Goal: Transaction & Acquisition: Purchase product/service

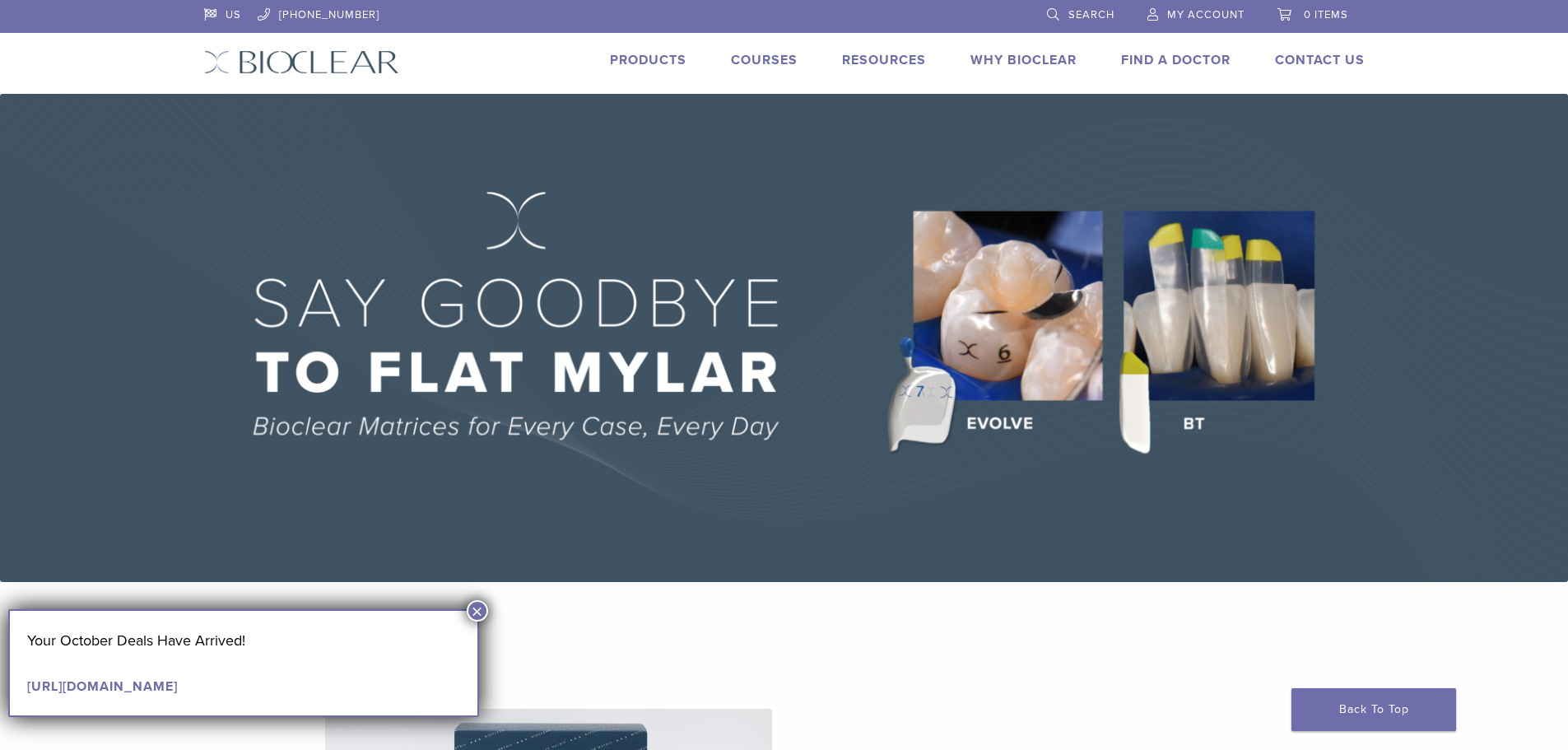
click at [1328, 13] on span "0 items" at bounding box center [1327, 15] width 44 height 13
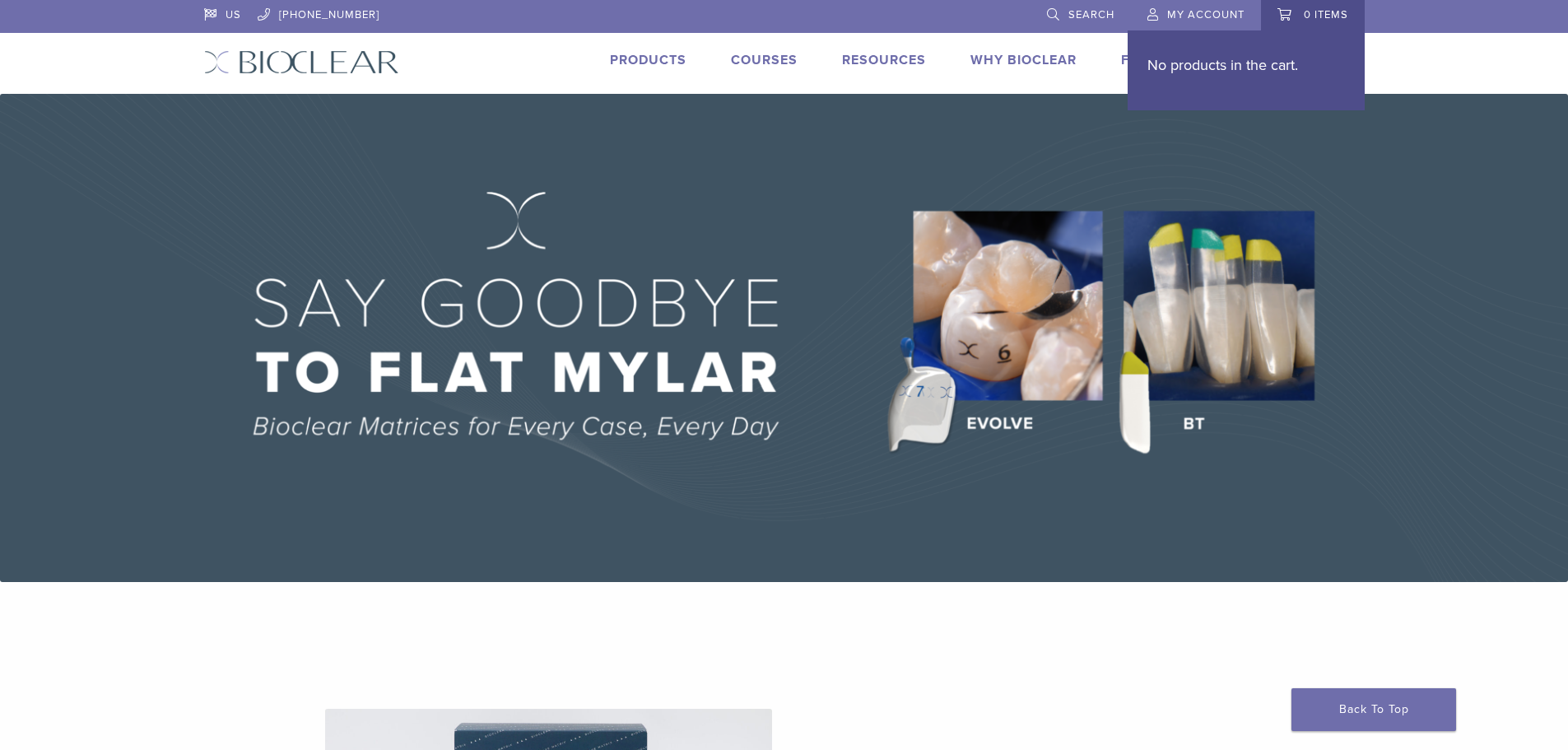
click at [1205, 9] on span "My Account" at bounding box center [1206, 15] width 77 height 13
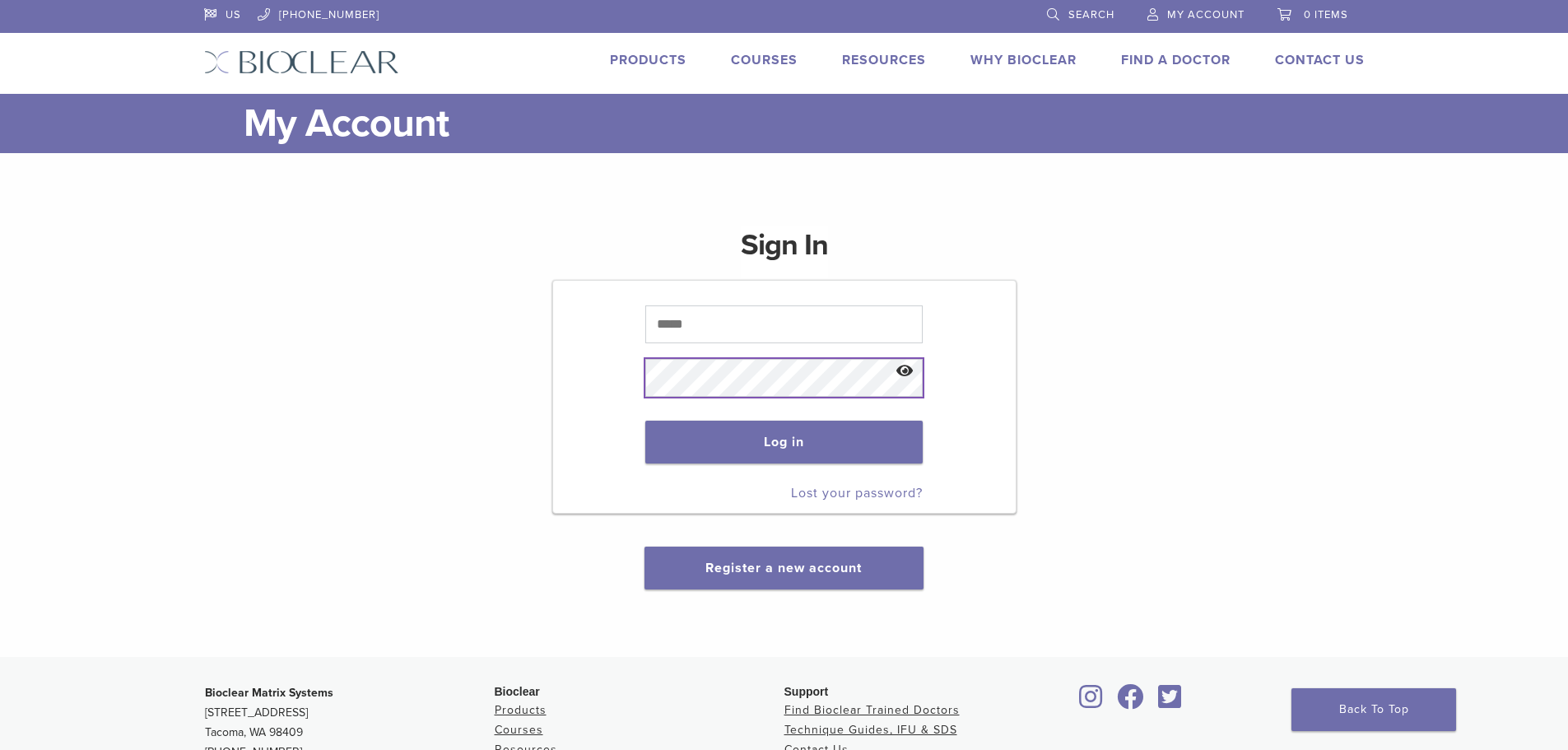
click at [779, 345] on form "Log in Lost your password?" at bounding box center [784, 396] width 465 height 234
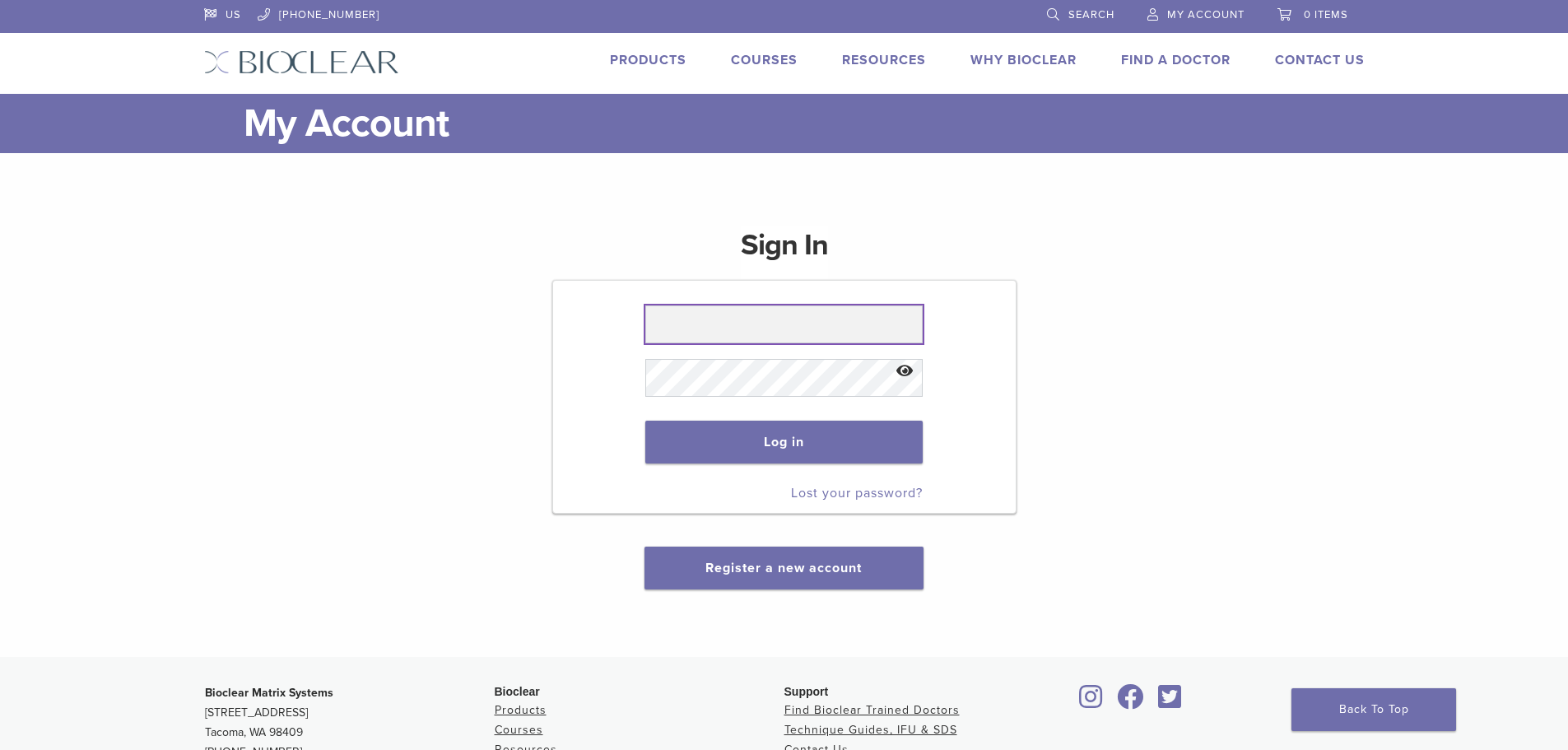
click at [775, 324] on input "text" at bounding box center [784, 324] width 277 height 38
type input "**********"
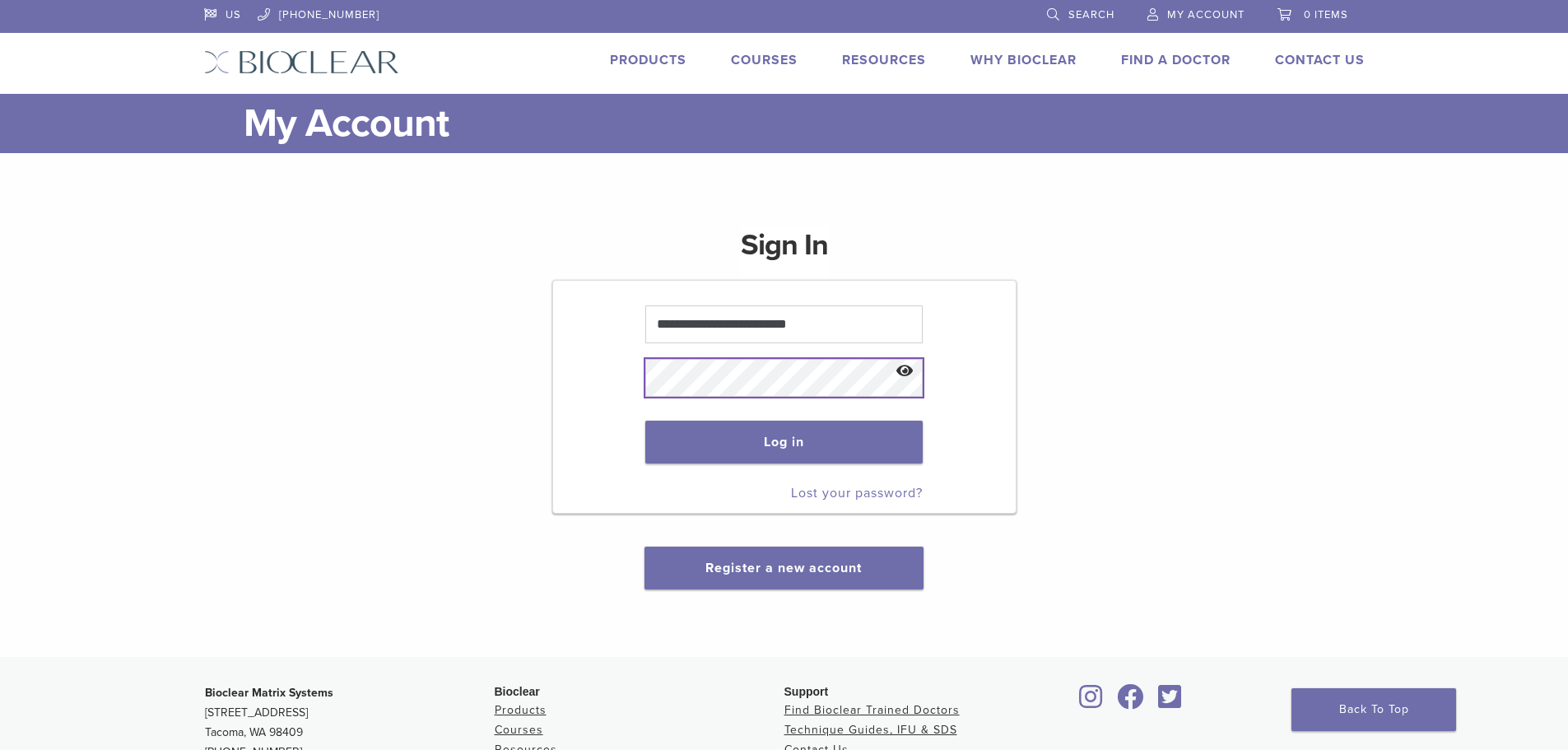
click at [645, 420] on button "Log in" at bounding box center [784, 441] width 277 height 43
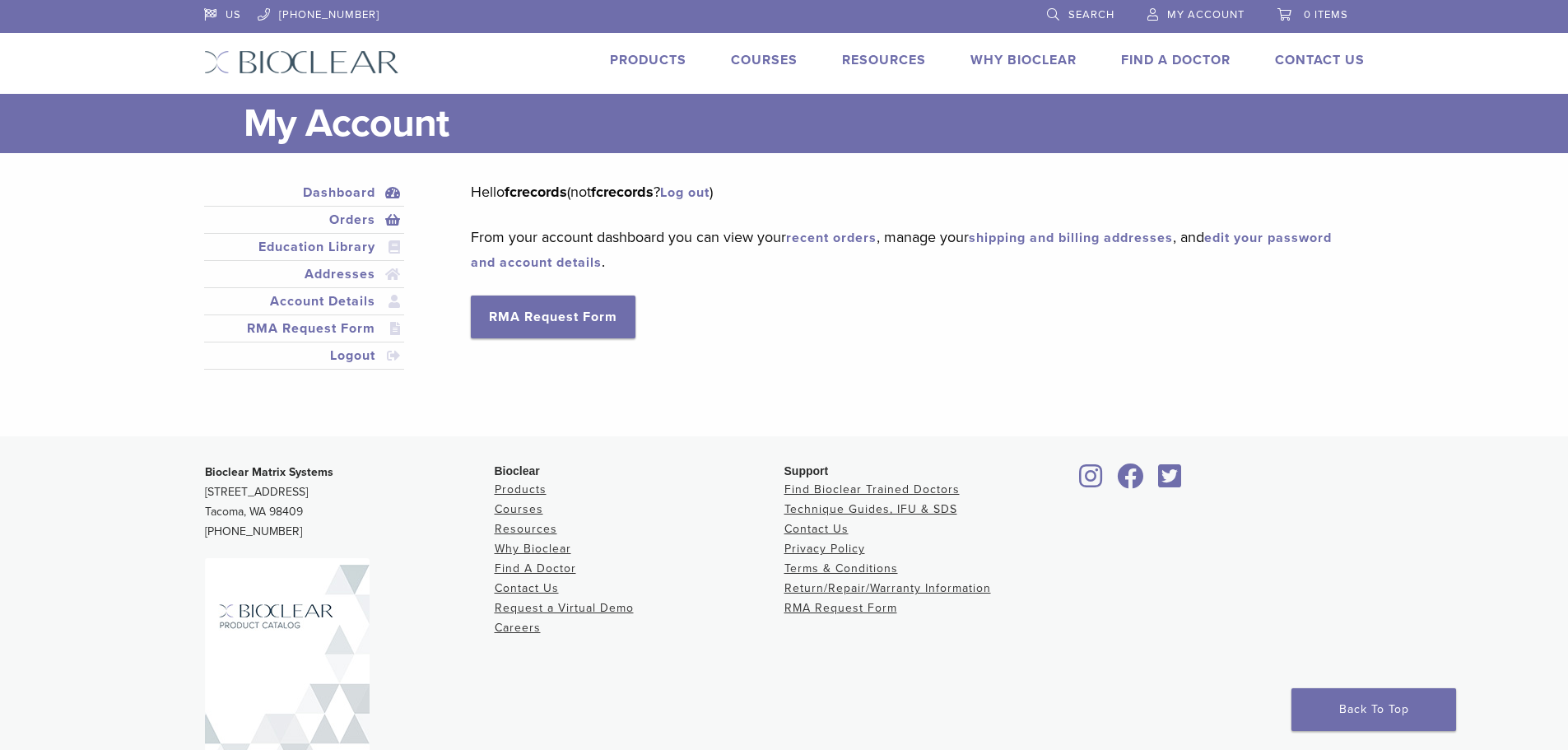
click at [355, 215] on link "Orders" at bounding box center [305, 219] width 194 height 20
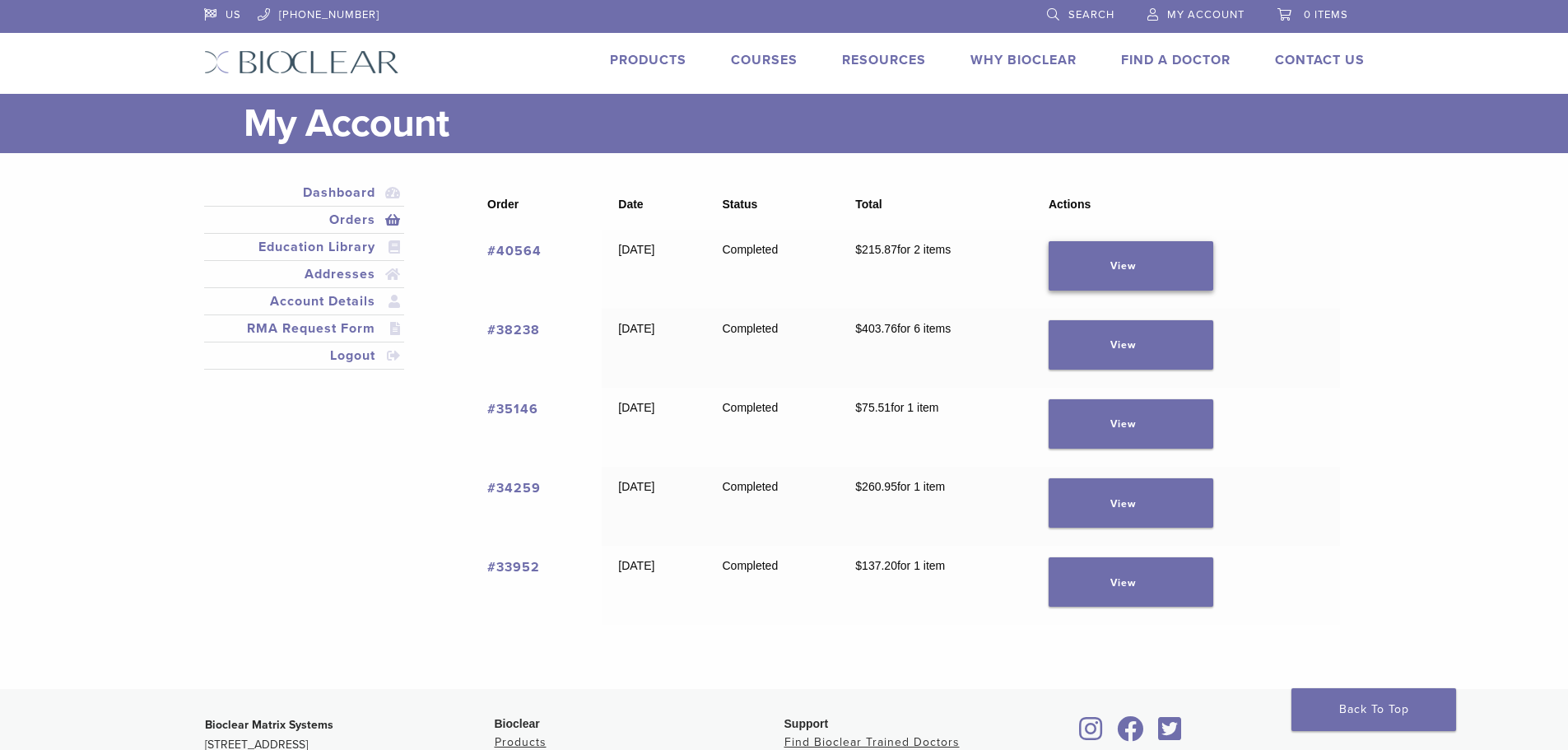
click at [1211, 260] on link "View" at bounding box center [1130, 265] width 164 height 49
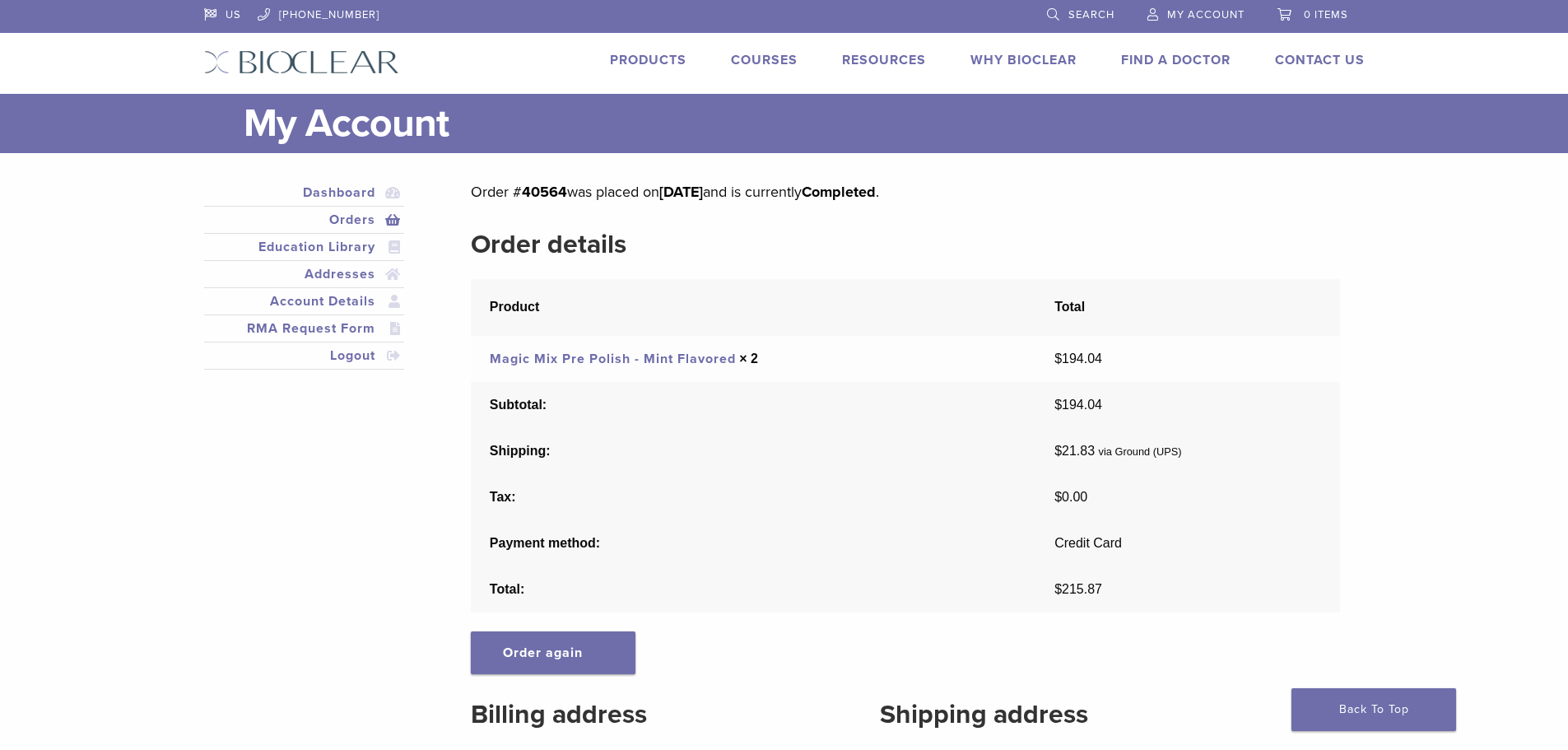
click at [345, 213] on link "Orders" at bounding box center [305, 219] width 194 height 20
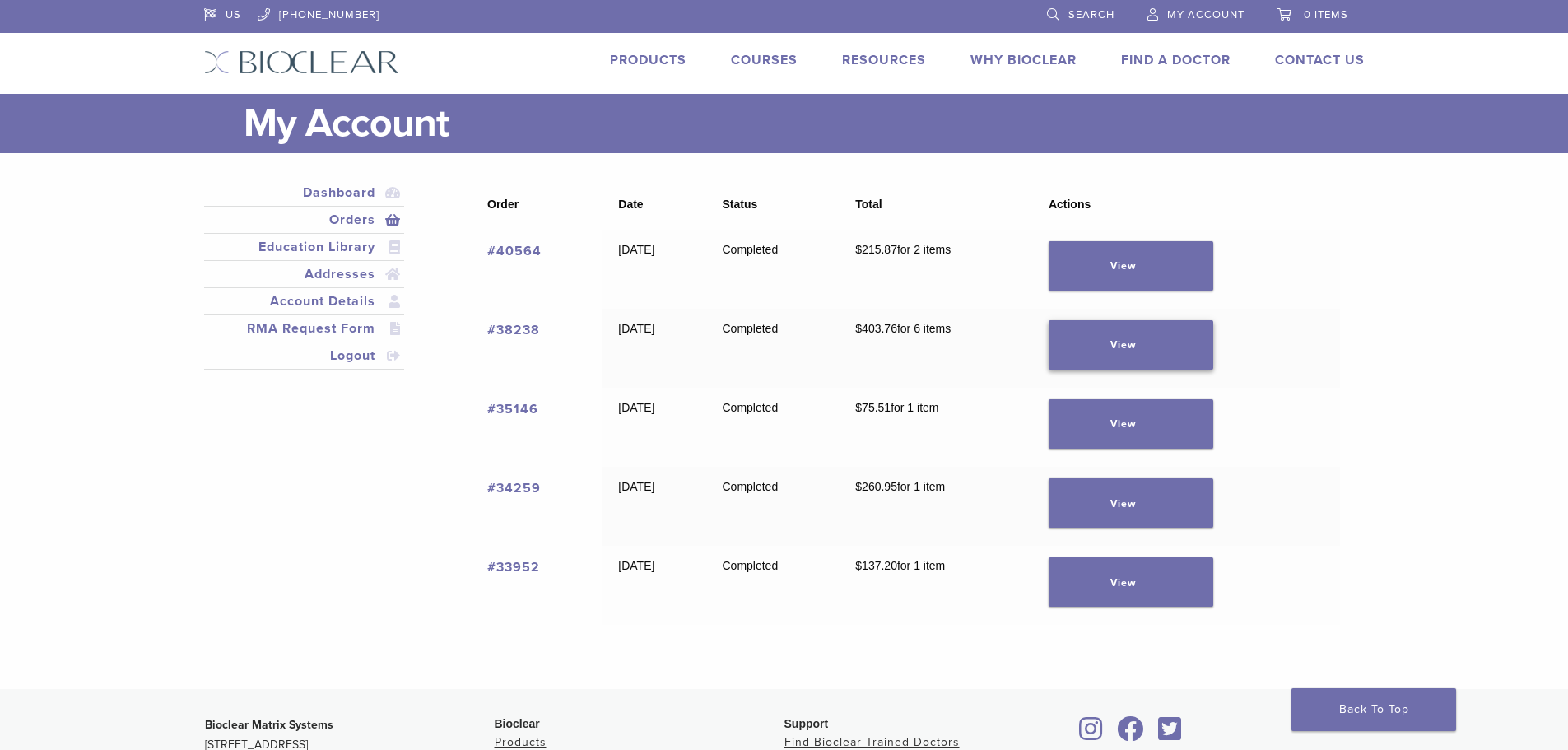
click at [1156, 356] on link "View" at bounding box center [1130, 344] width 164 height 49
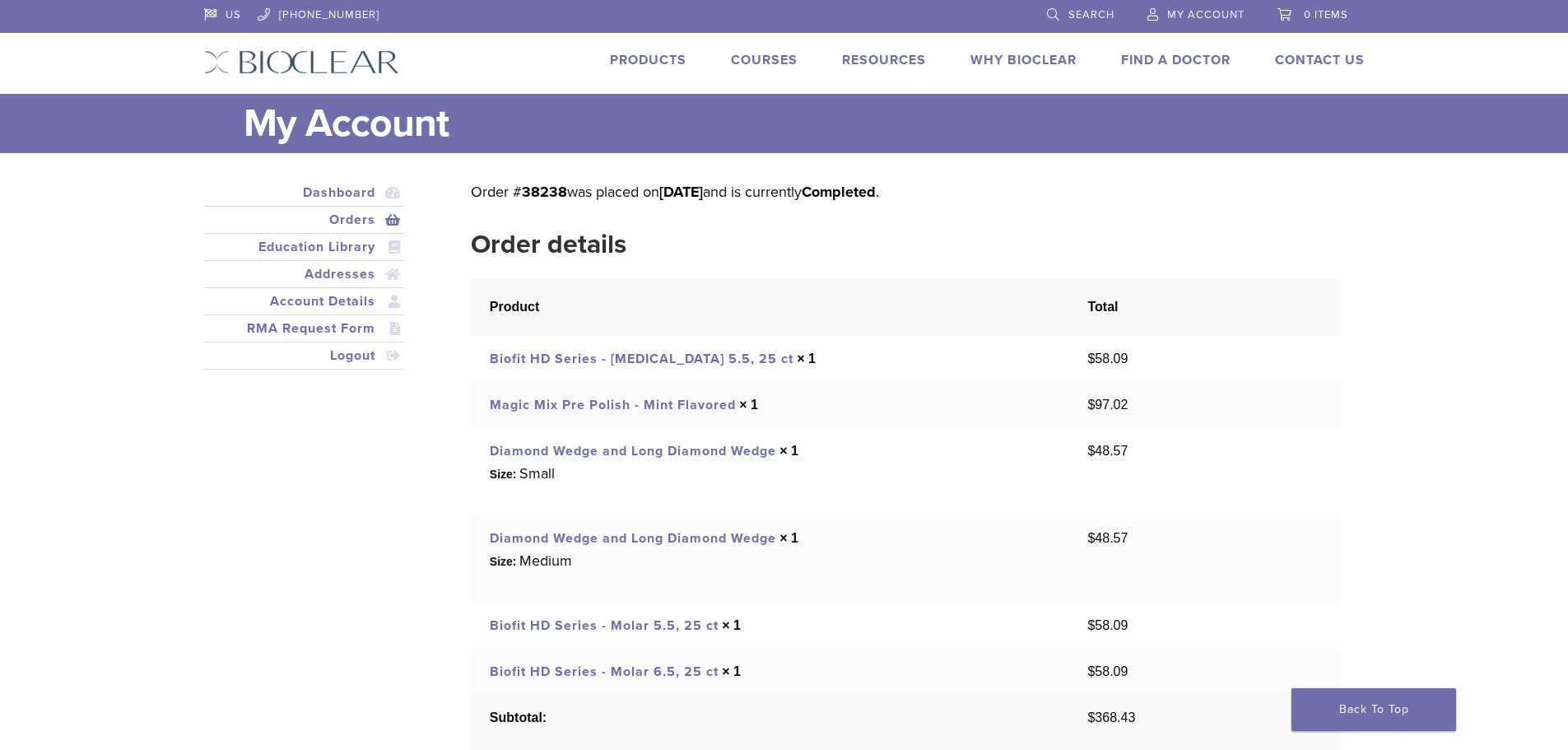
click at [670, 53] on link "Products" at bounding box center [648, 60] width 77 height 16
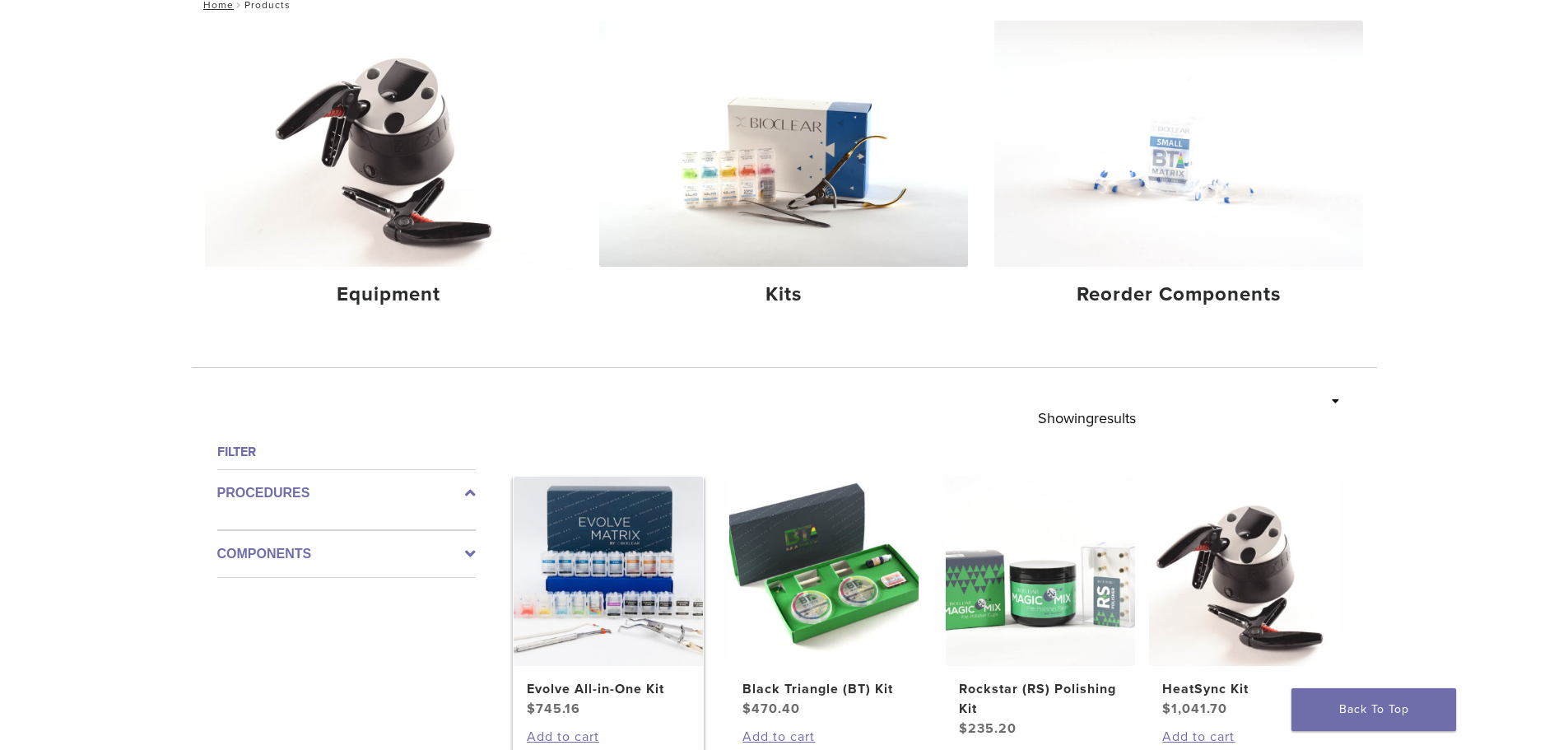
scroll to position [164, 0]
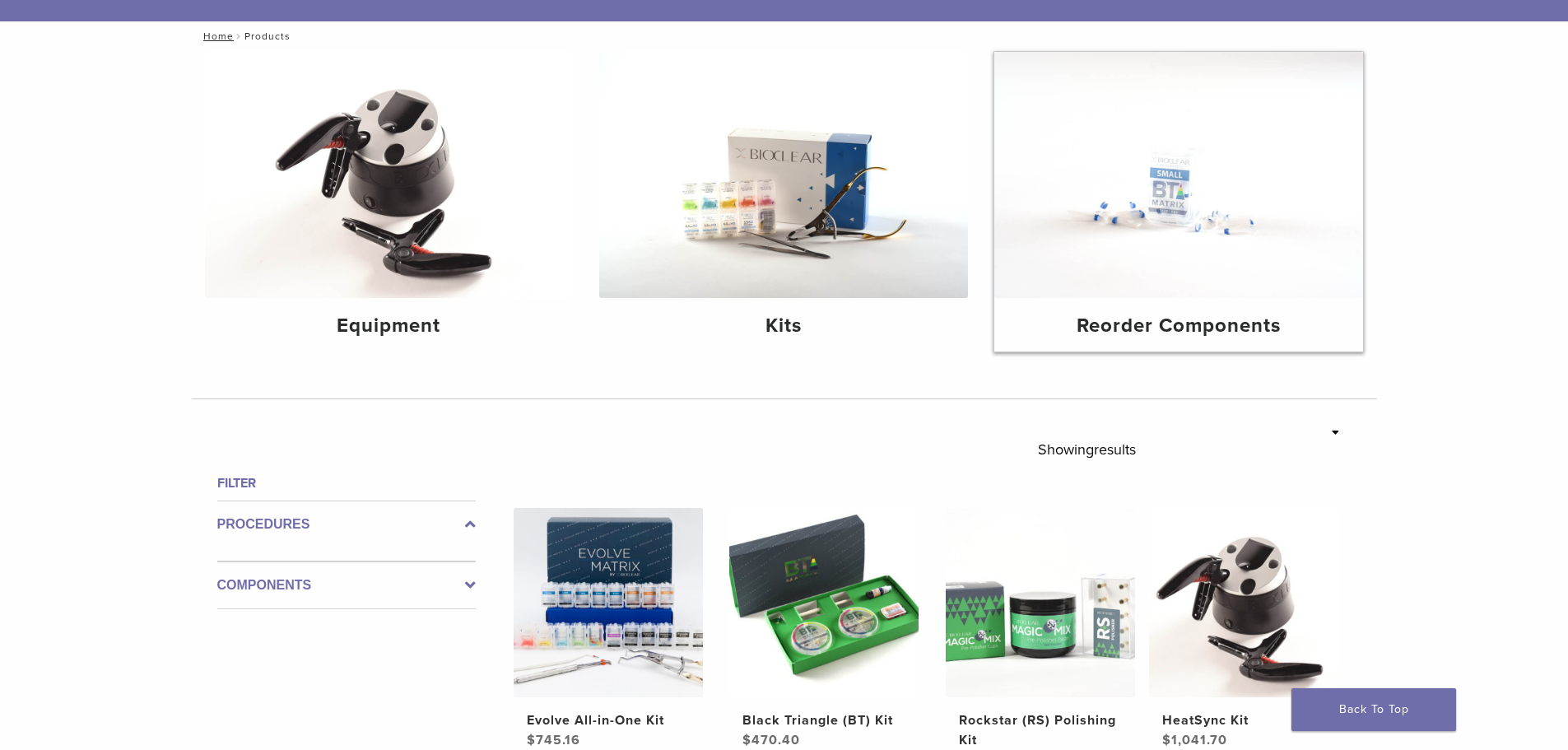
click at [1099, 265] on img at bounding box center [1178, 175] width 368 height 246
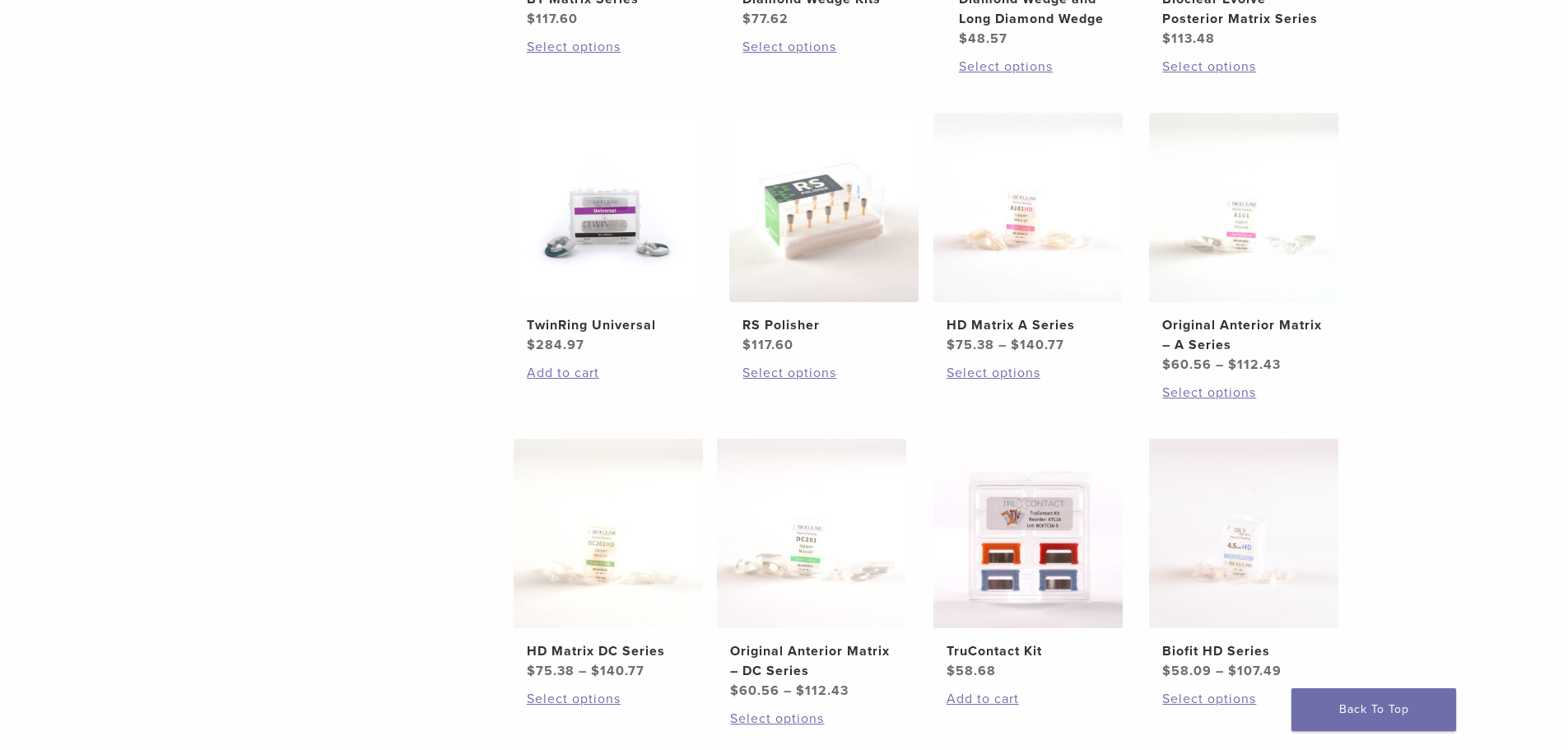
scroll to position [412, 0]
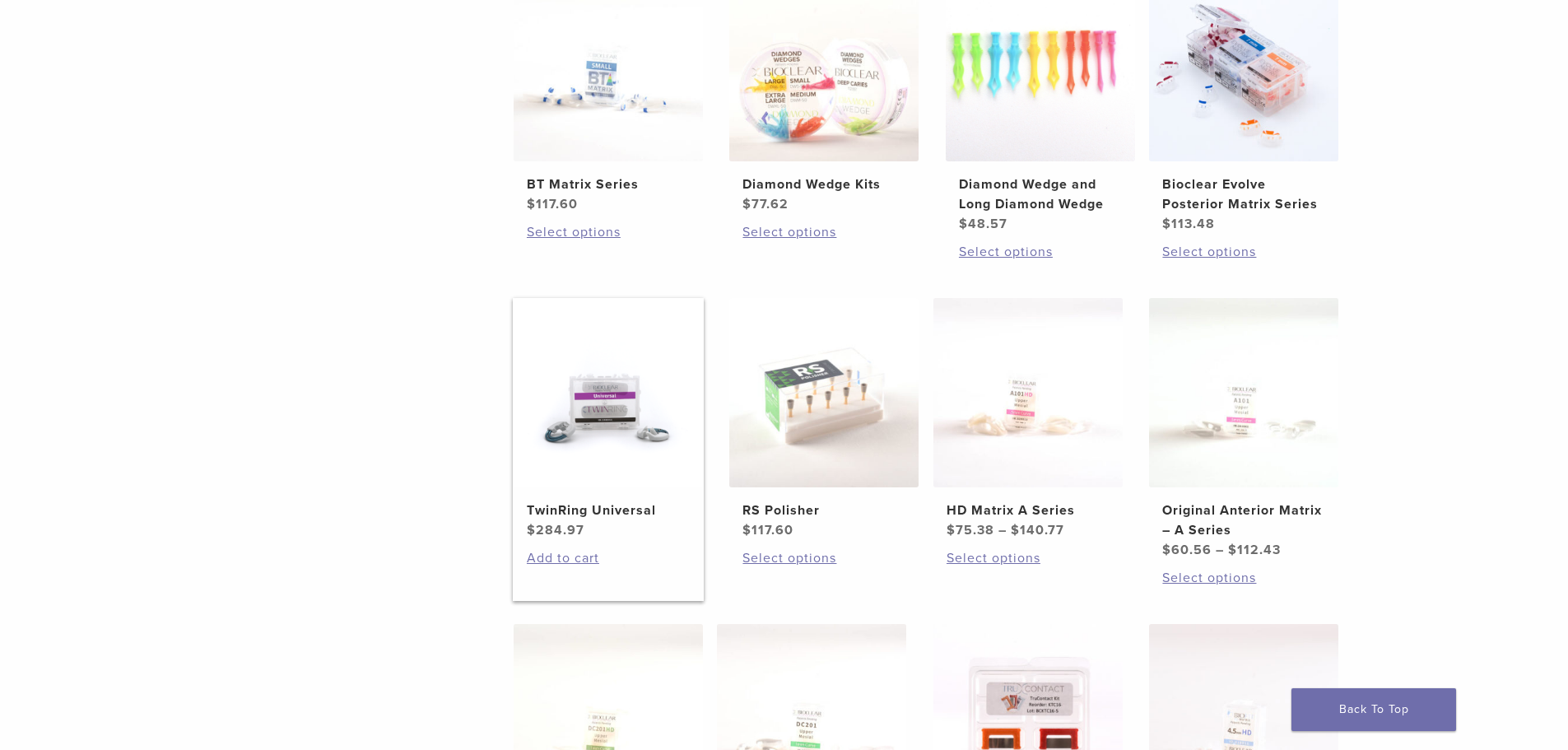
click at [648, 436] on img at bounding box center [608, 392] width 190 height 189
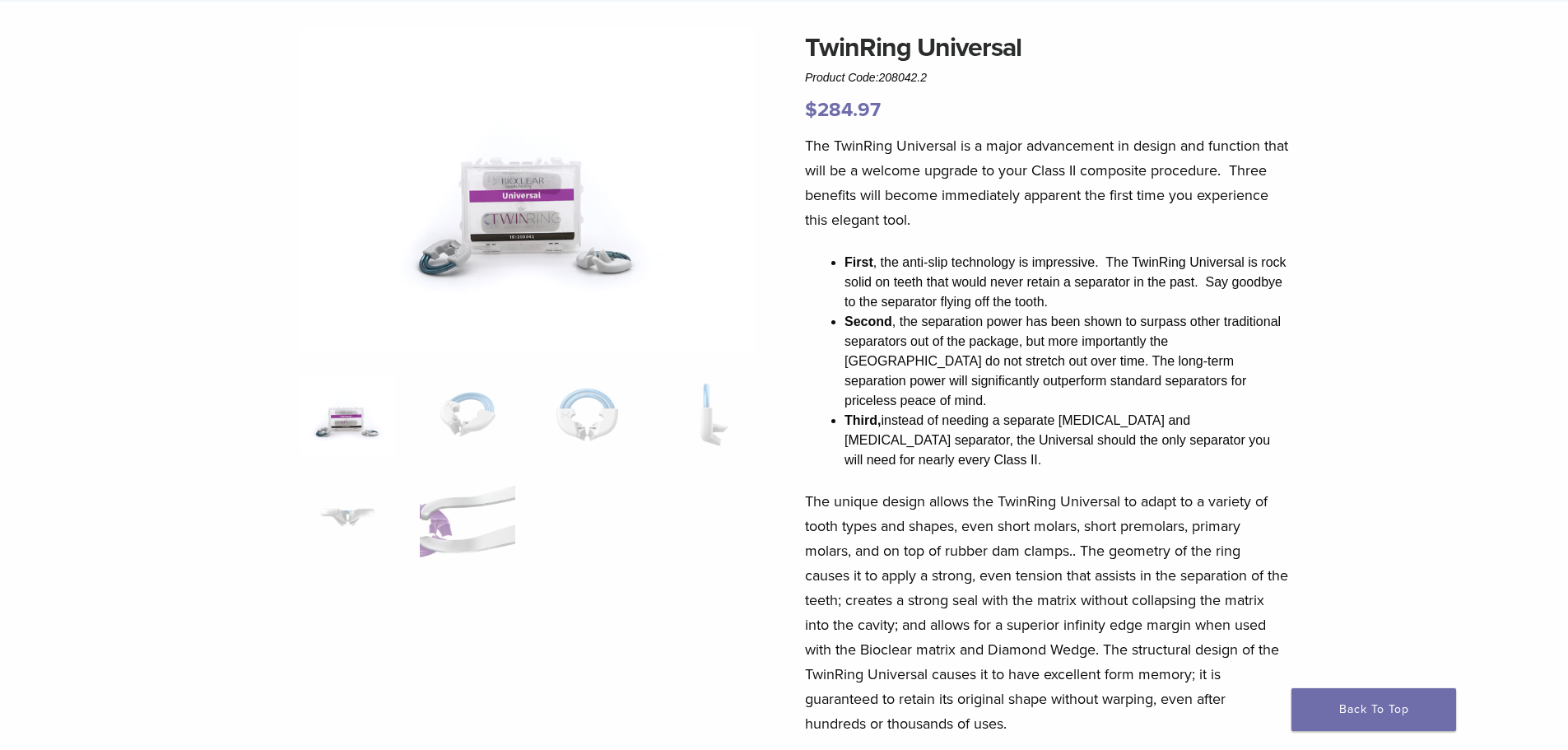
scroll to position [164, 0]
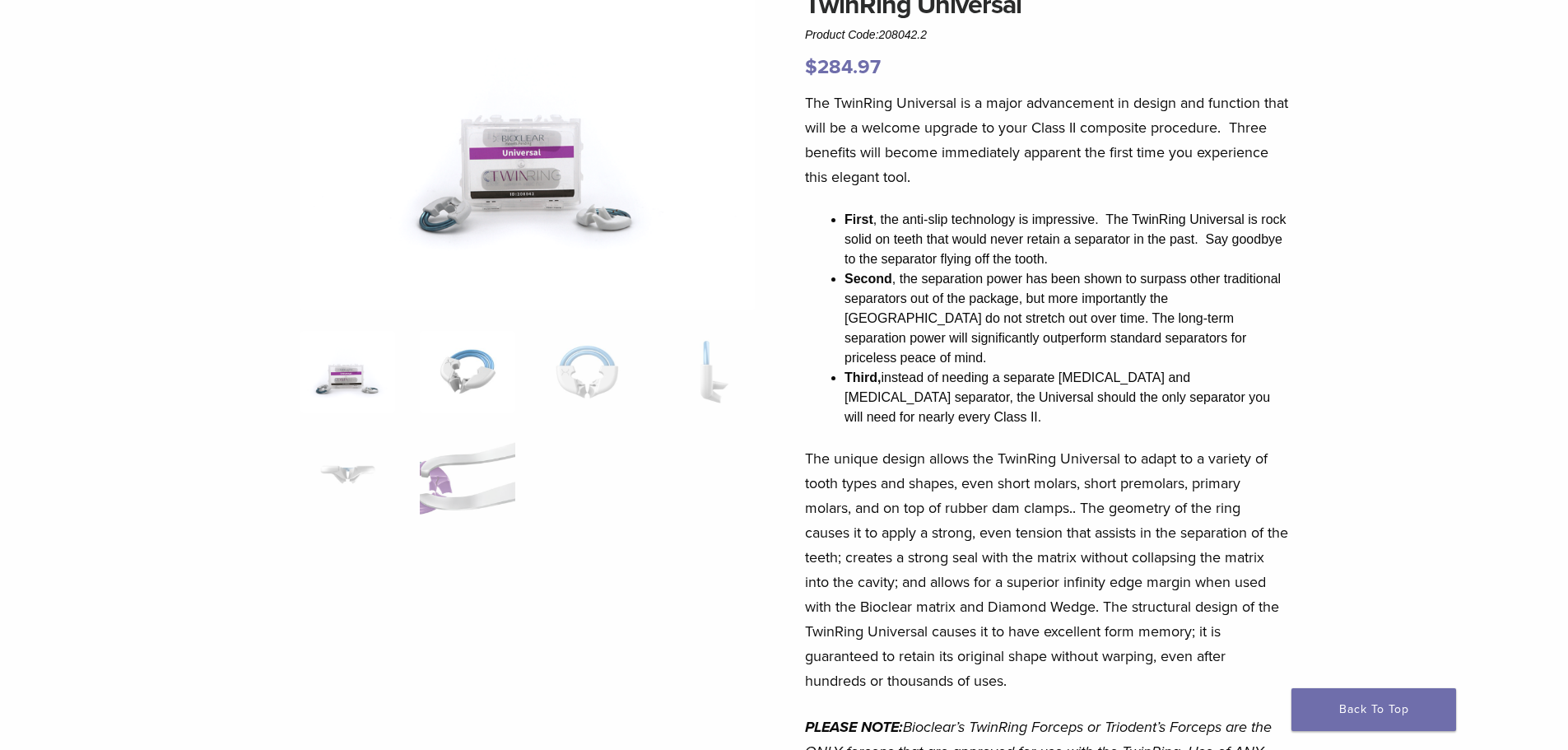
click at [474, 377] on img at bounding box center [467, 372] width 94 height 83
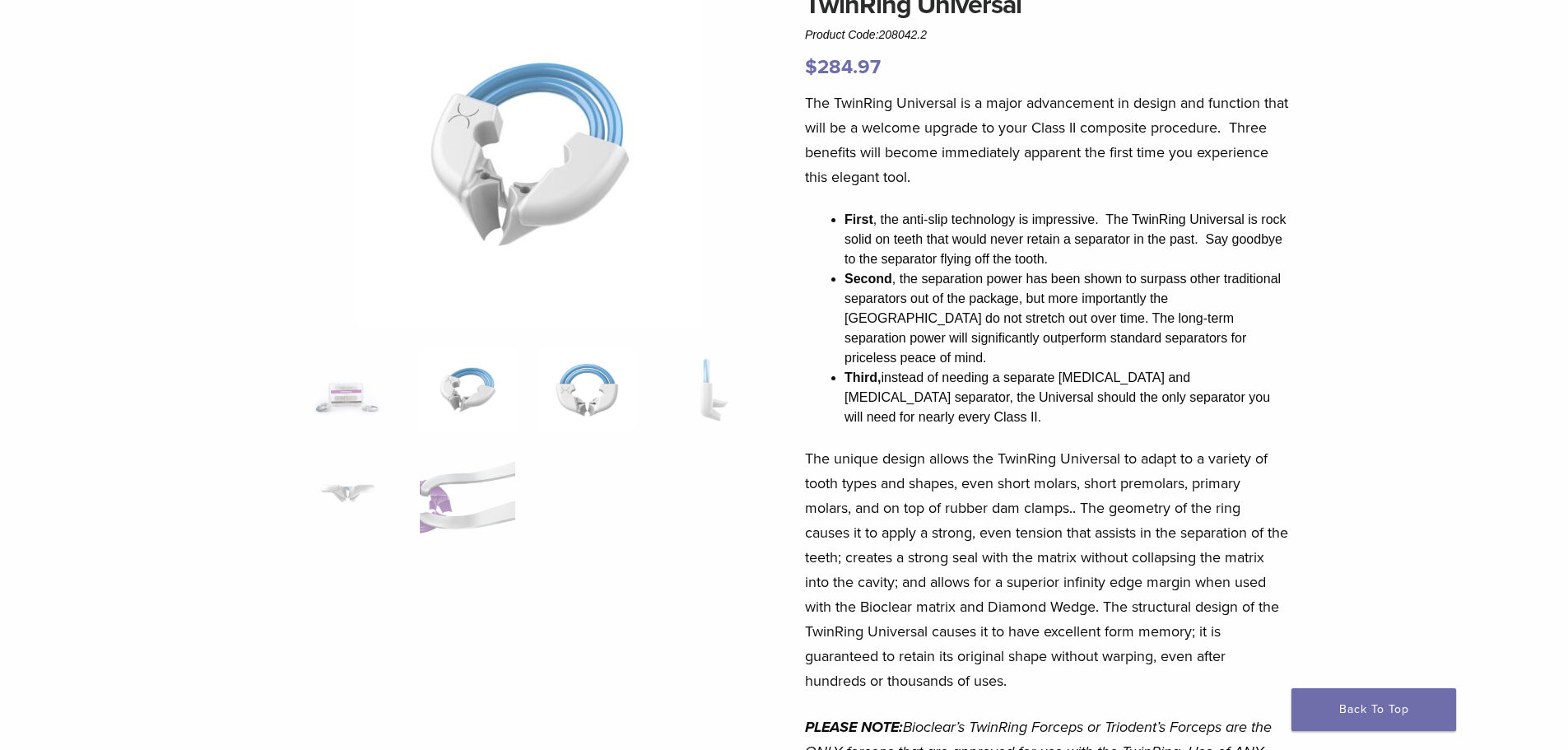
click at [589, 372] on img at bounding box center [587, 390] width 94 height 83
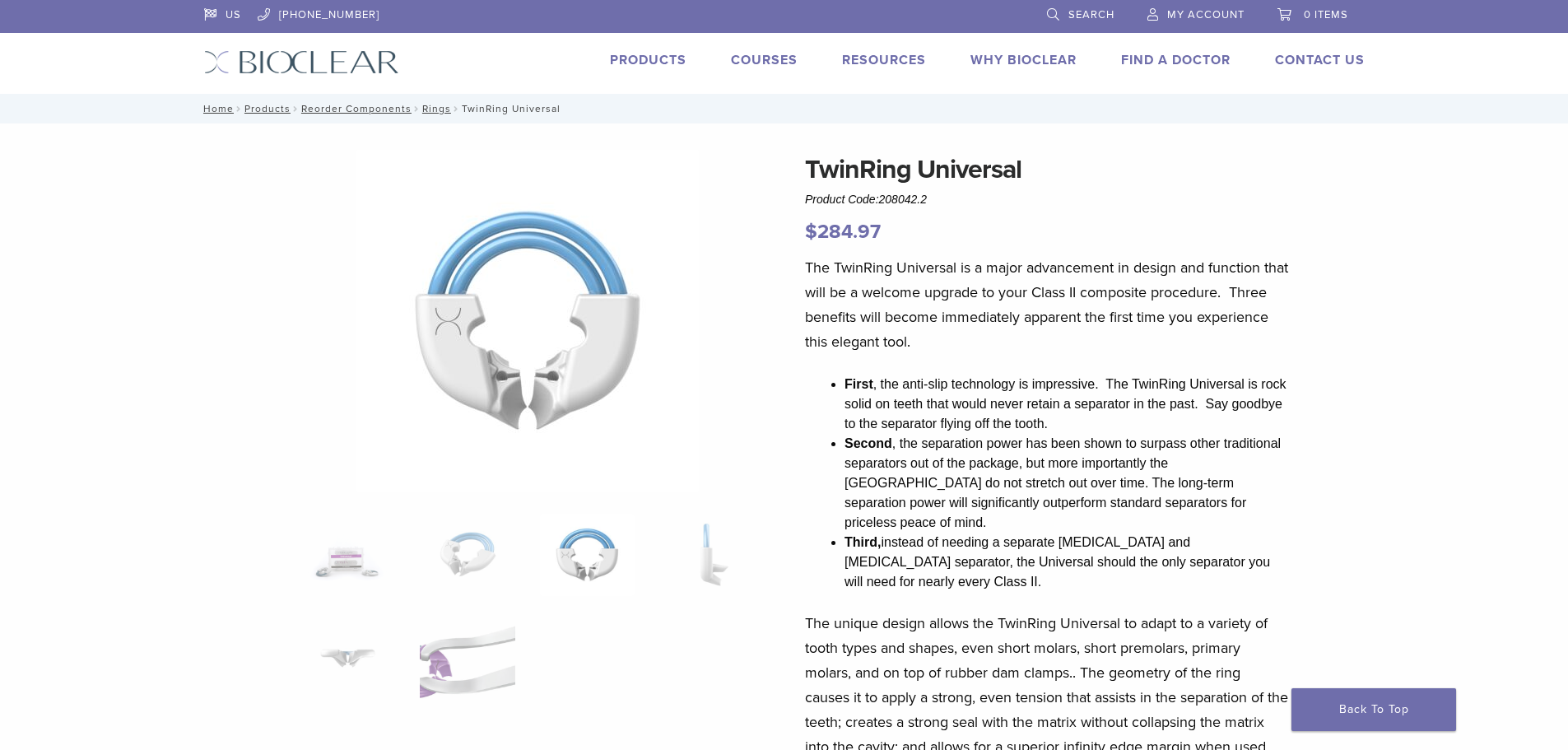
scroll to position [493, 0]
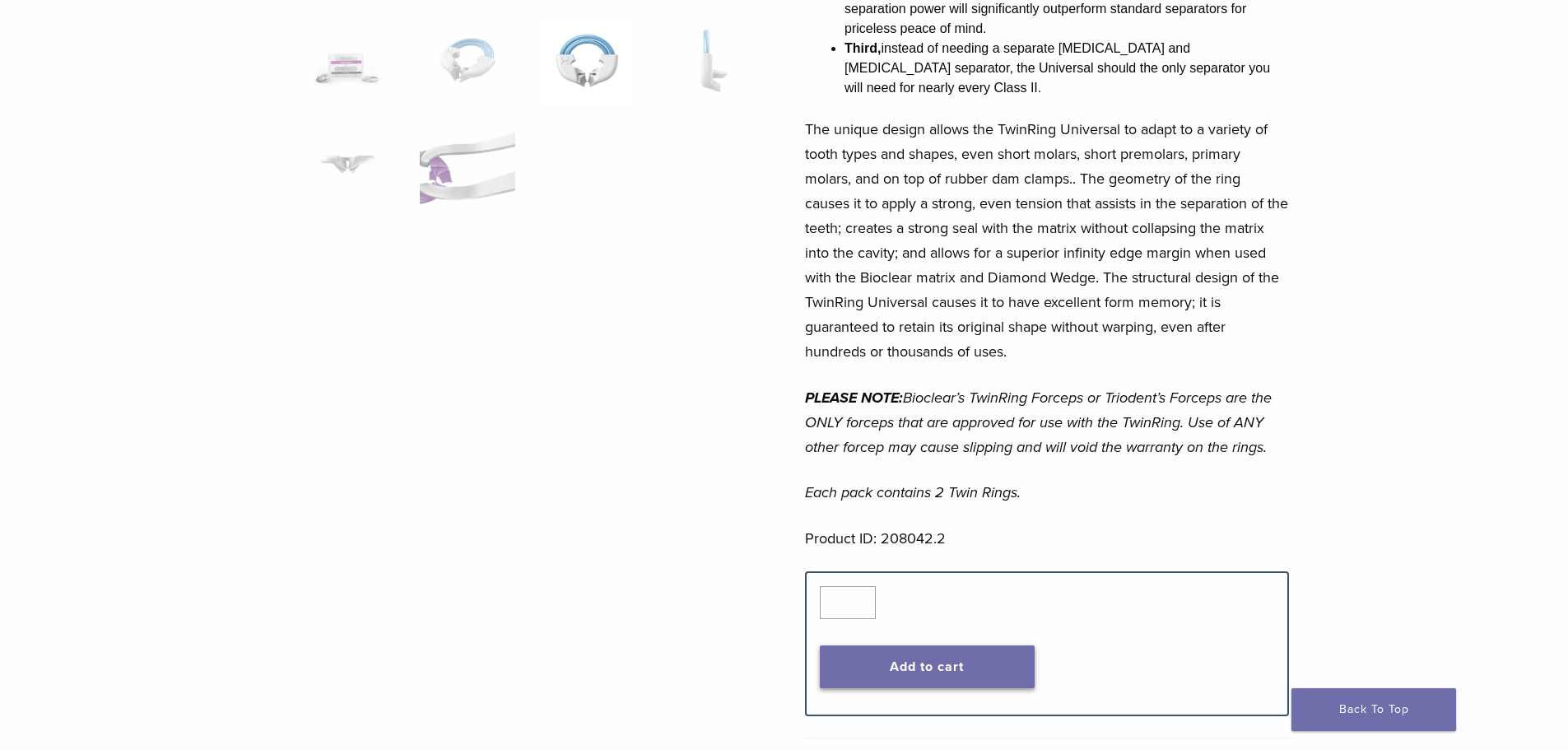
click at [974, 645] on button "Add to cart" at bounding box center [926, 666] width 215 height 43
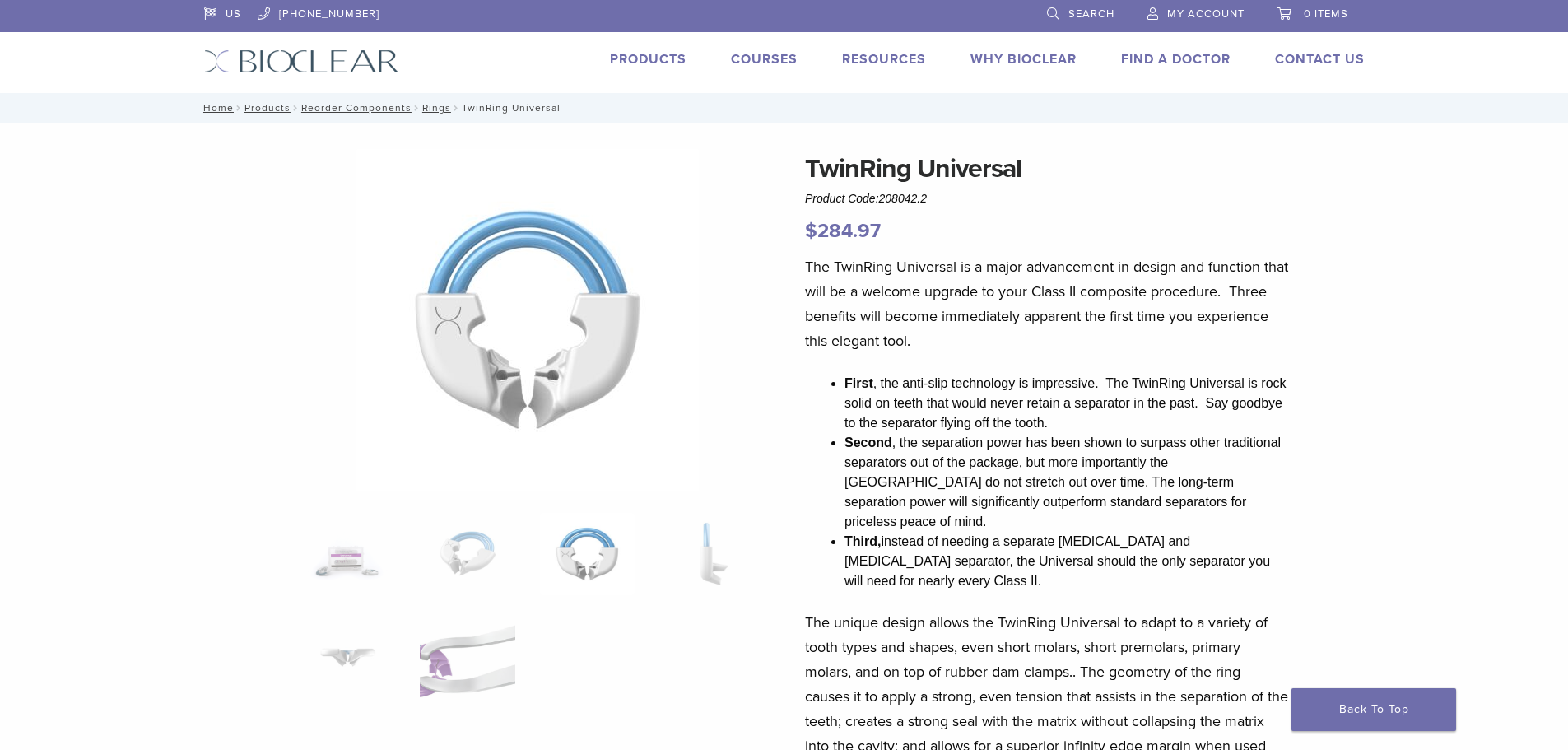
scroll to position [0, 0]
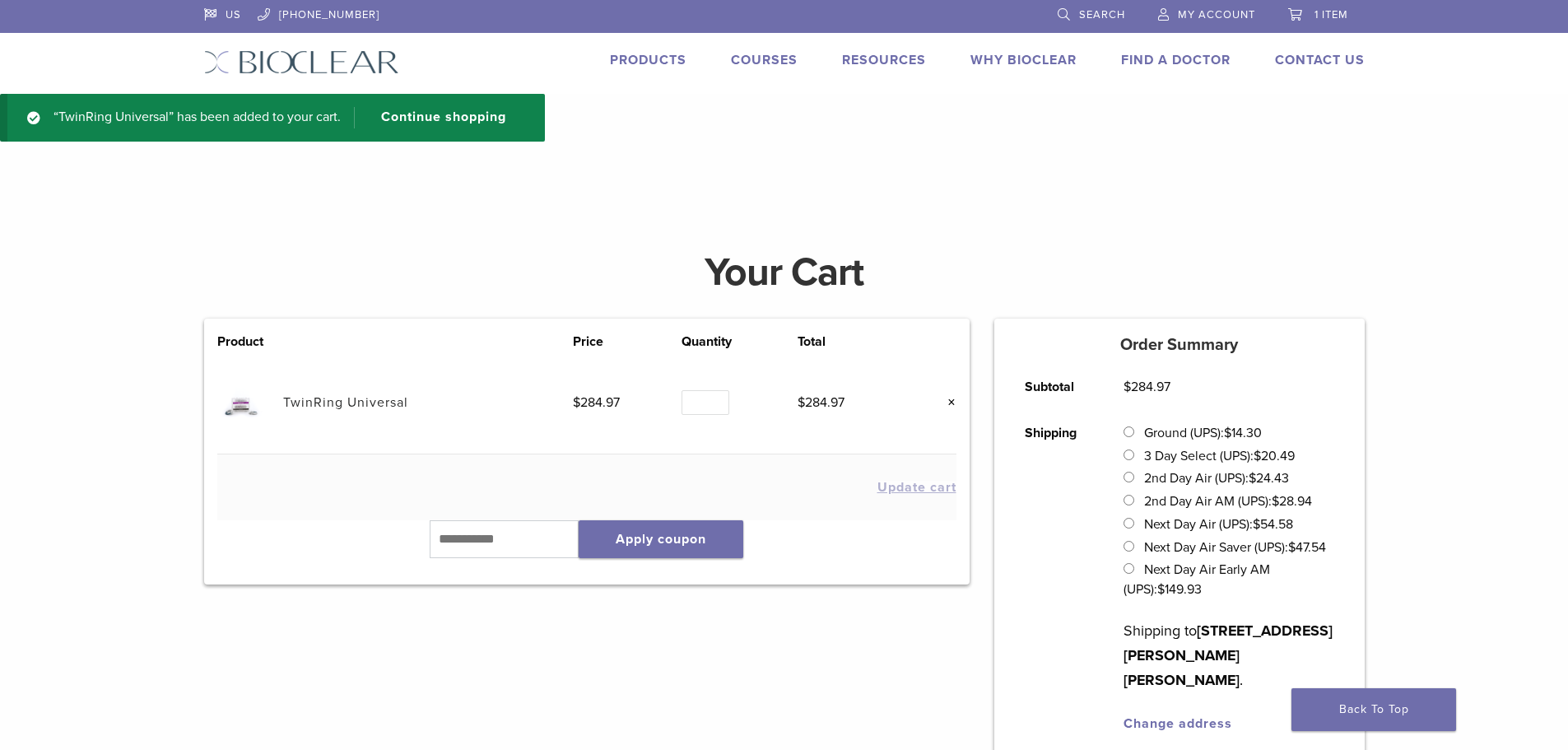
click at [612, 61] on link "Products" at bounding box center [648, 60] width 77 height 16
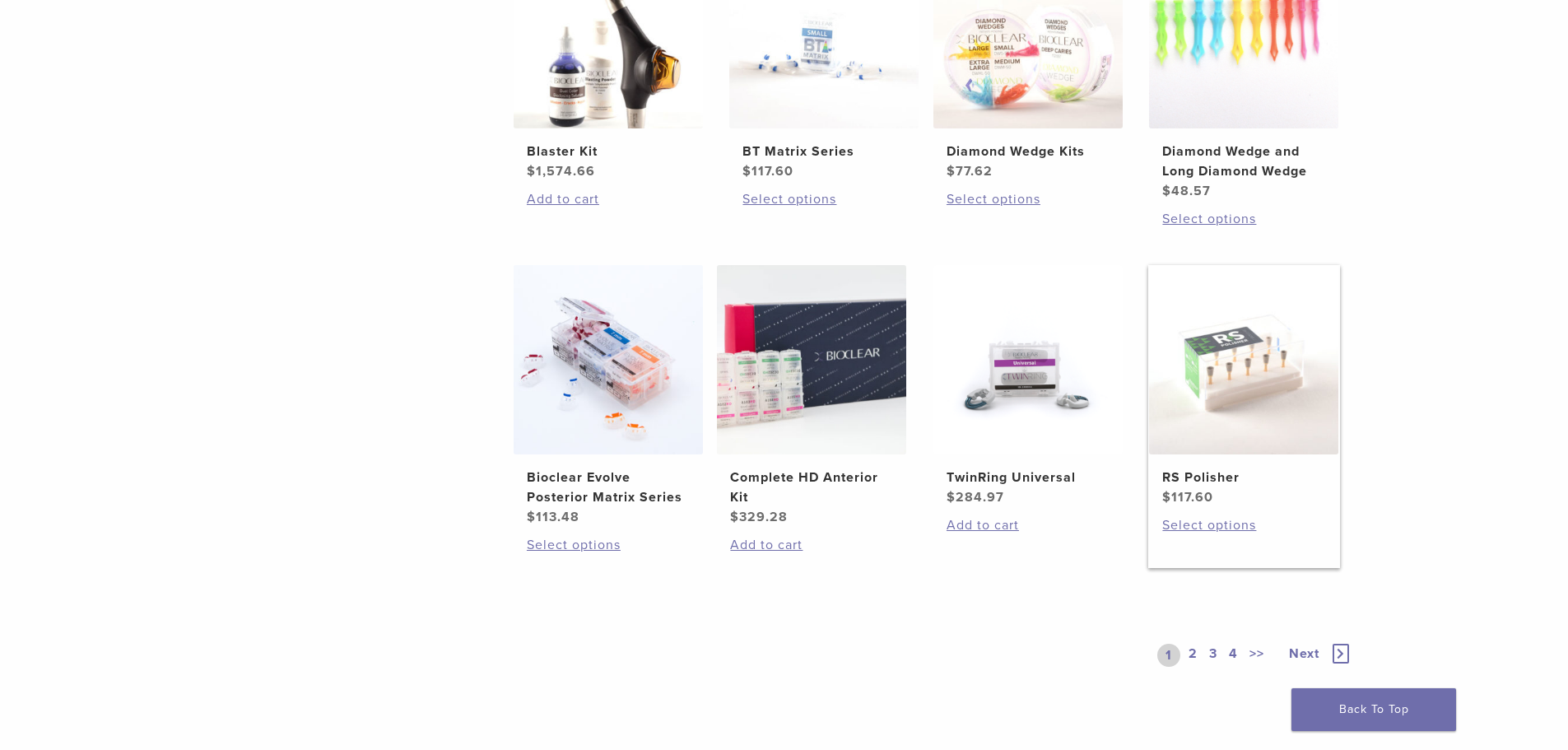
scroll to position [1070, 0]
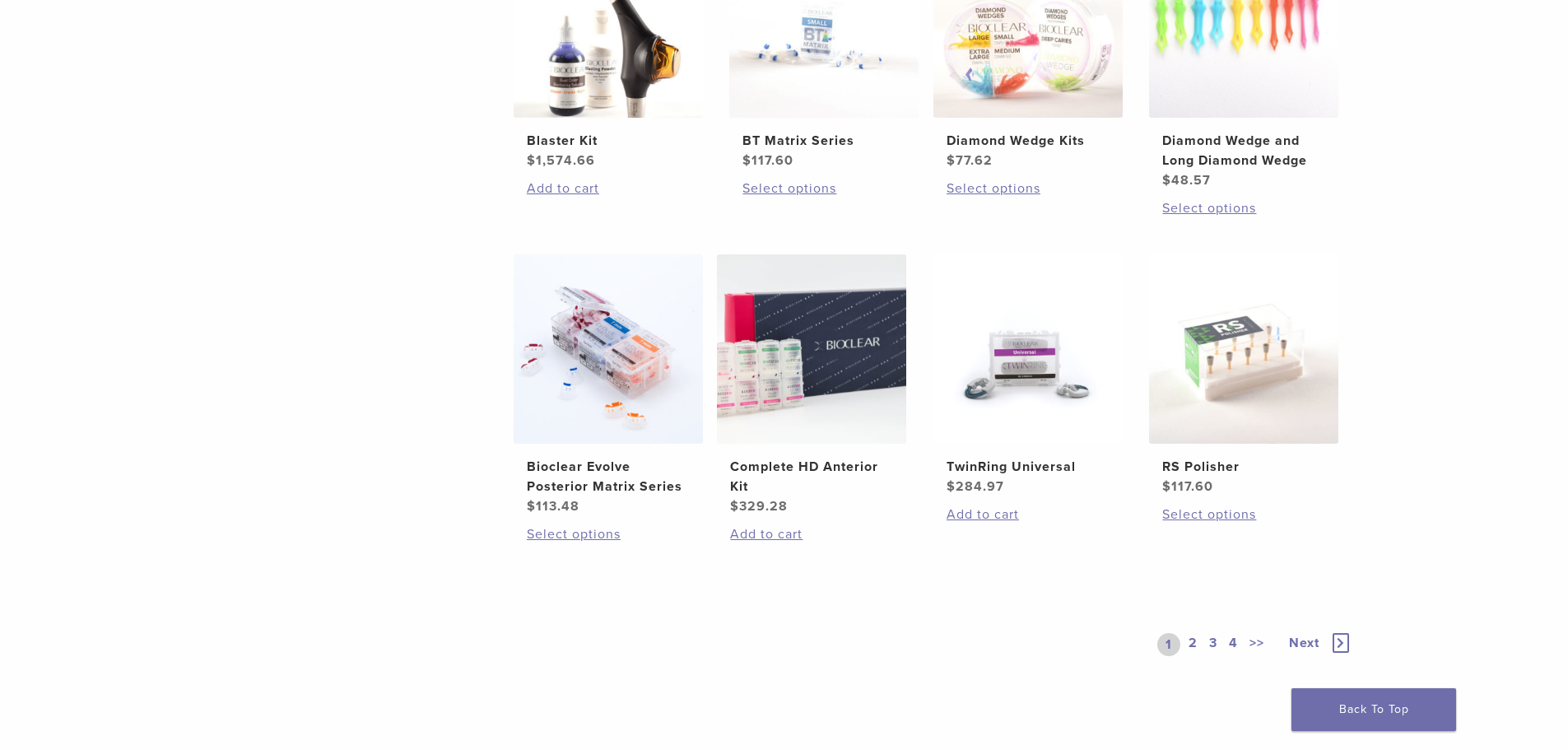
click at [1193, 647] on link "2" at bounding box center [1193, 644] width 15 height 23
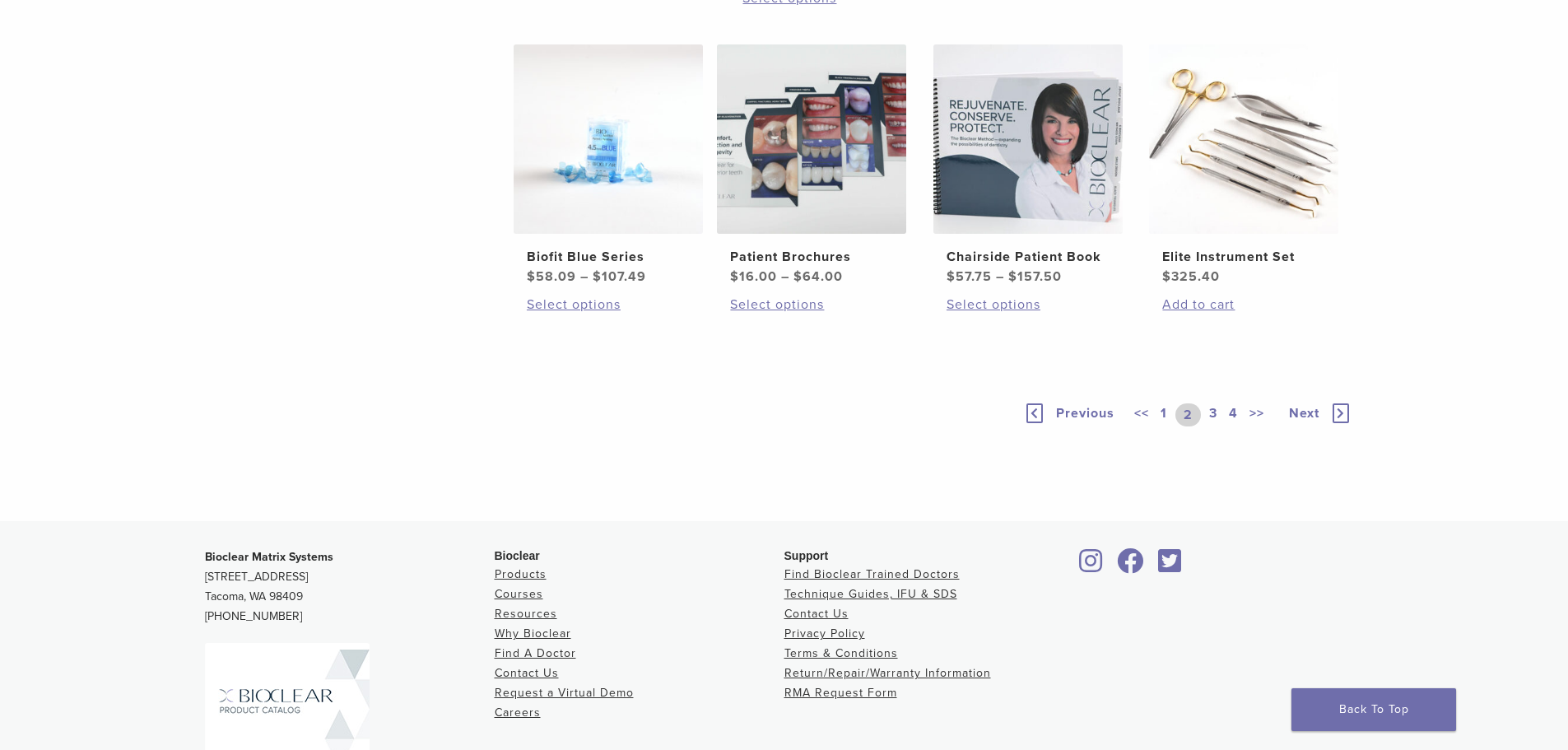
scroll to position [1235, 0]
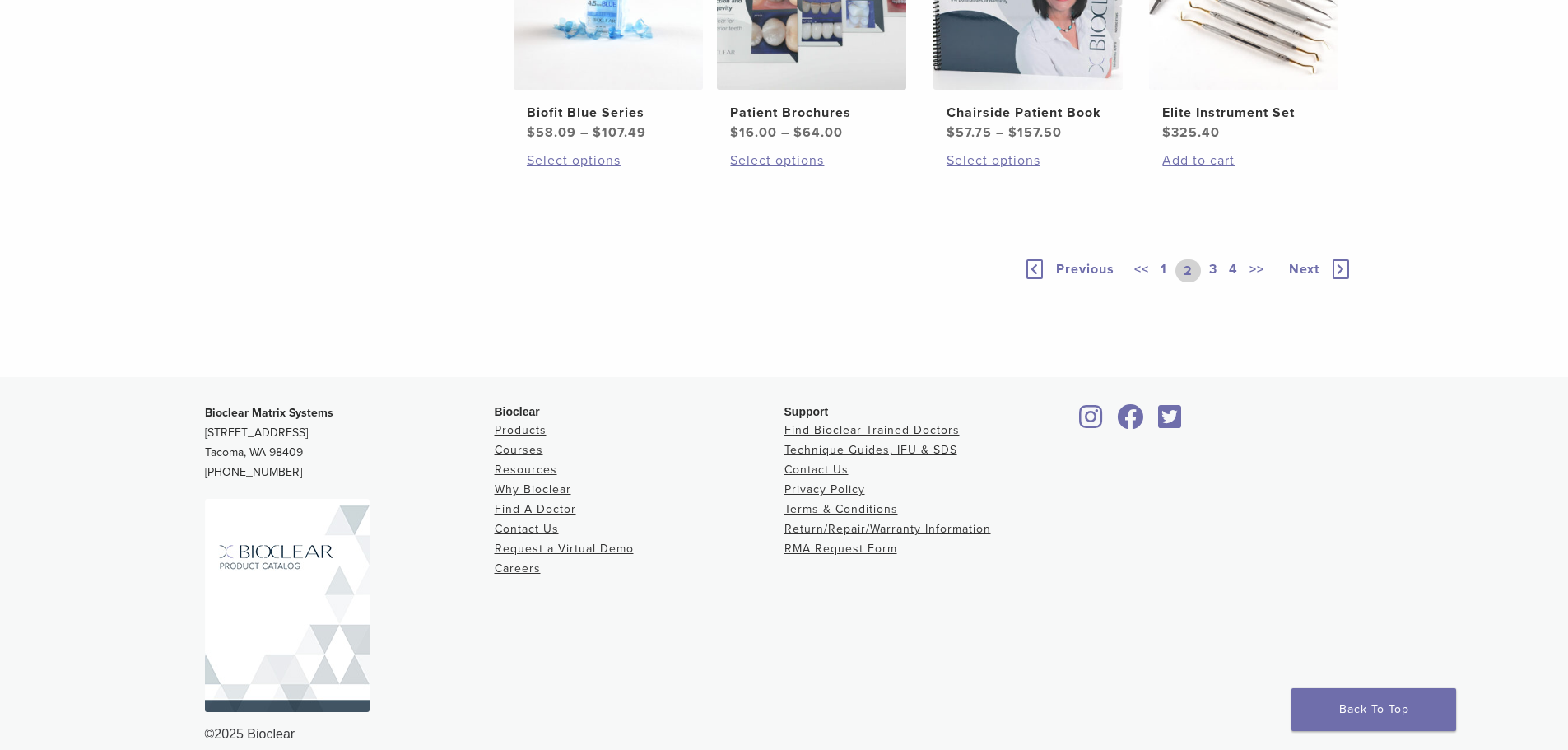
click at [1219, 283] on link "3" at bounding box center [1213, 271] width 14 height 23
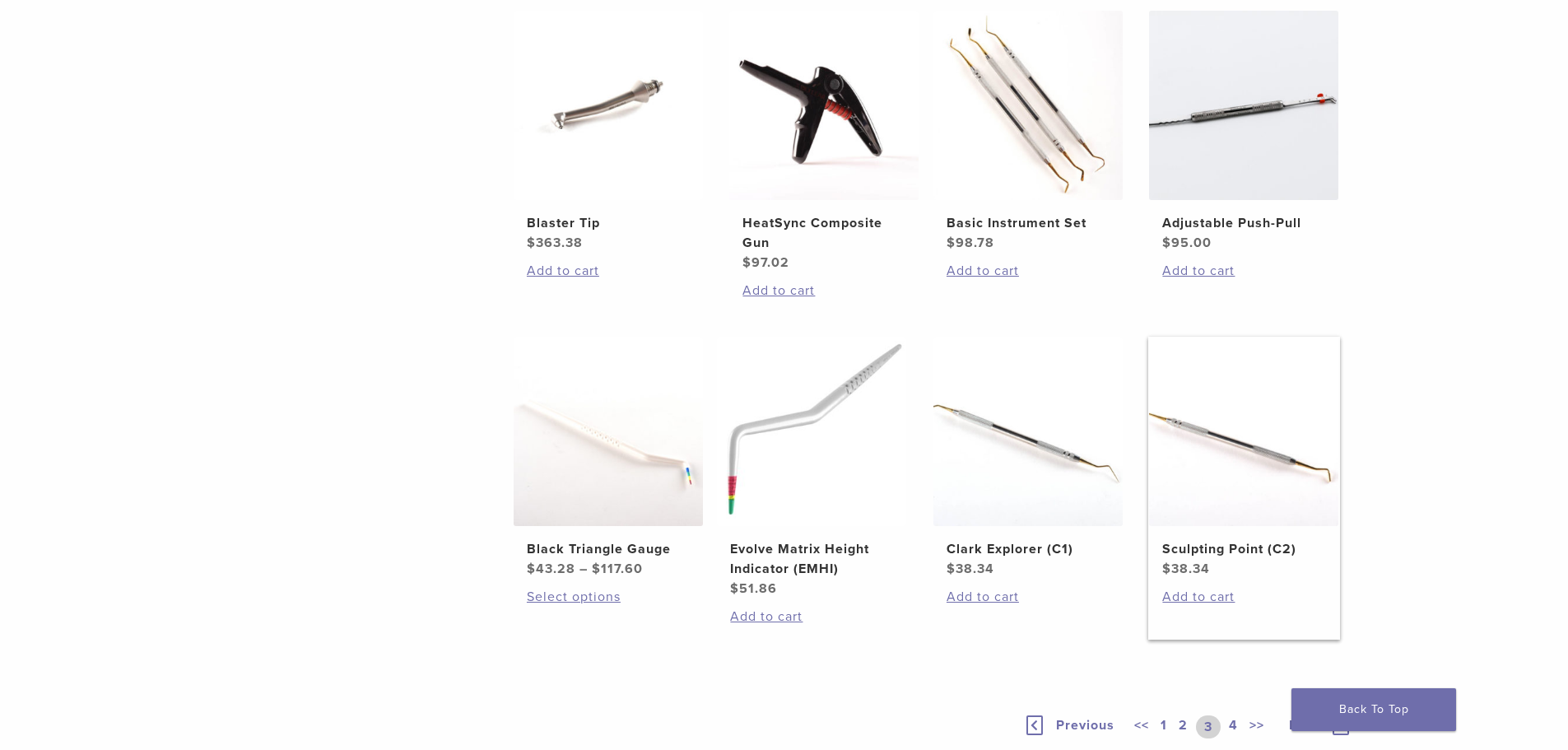
scroll to position [1070, 0]
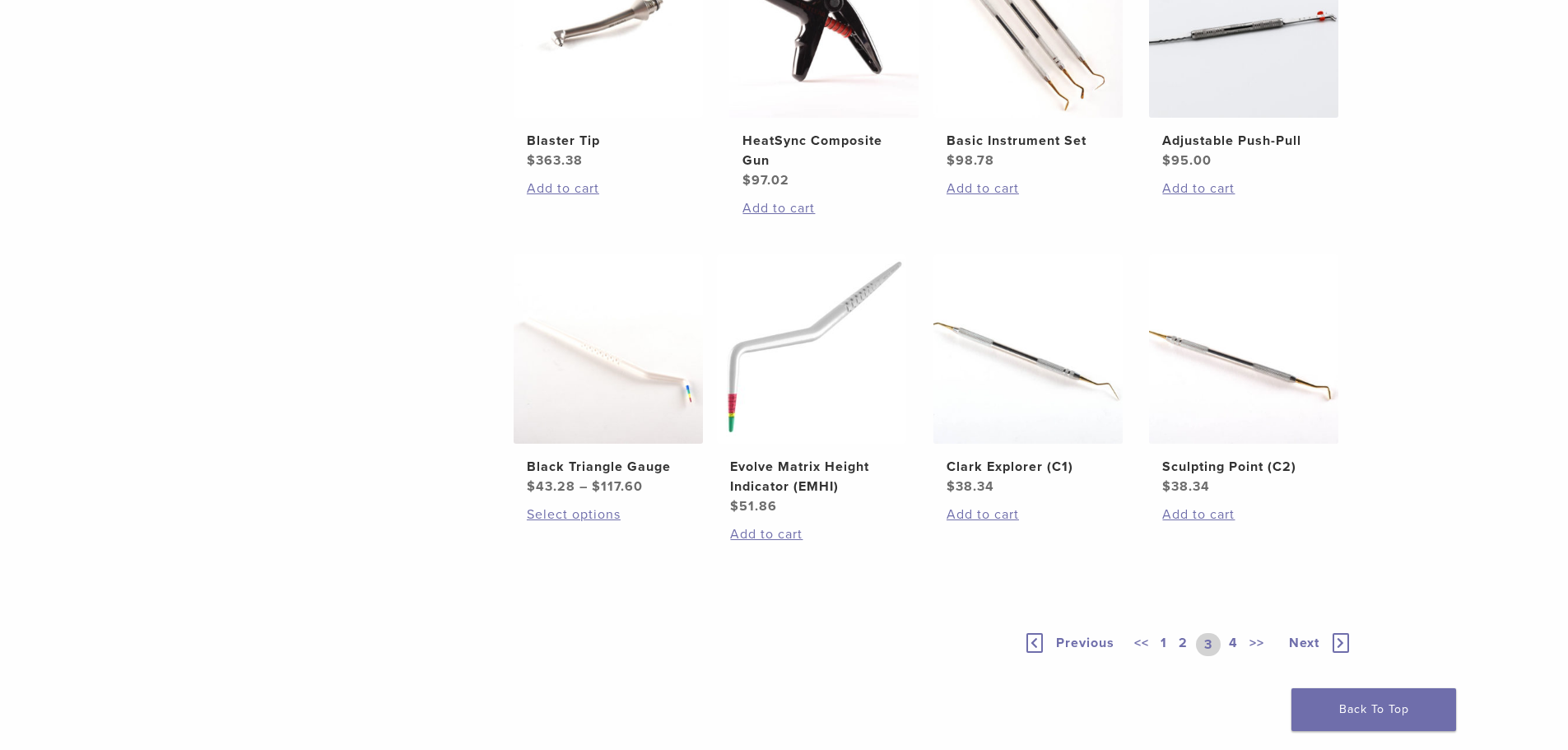
click at [1234, 647] on link "4" at bounding box center [1233, 644] width 15 height 23
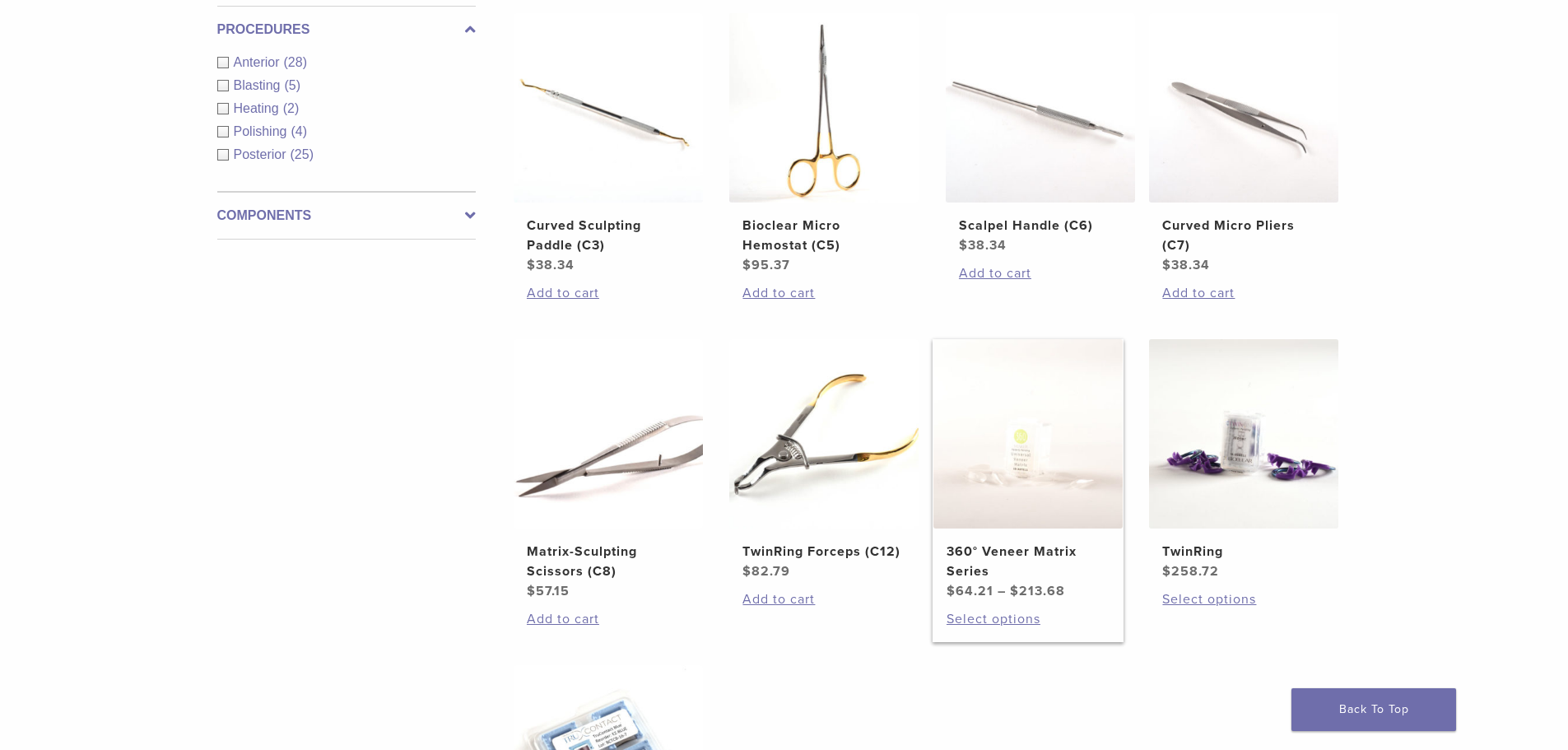
scroll to position [659, 0]
click at [1253, 458] on img at bounding box center [1244, 434] width 190 height 189
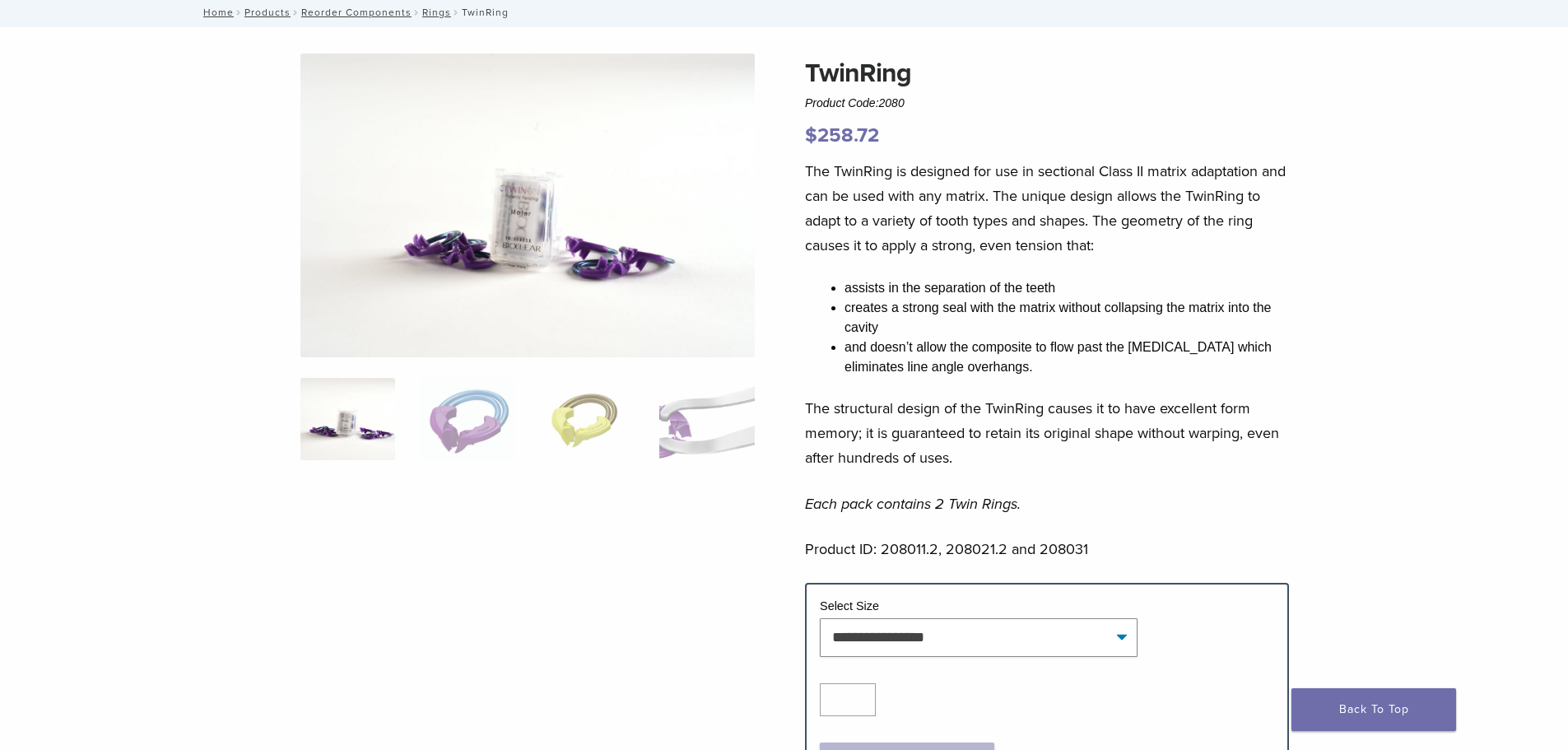
scroll to position [247, 0]
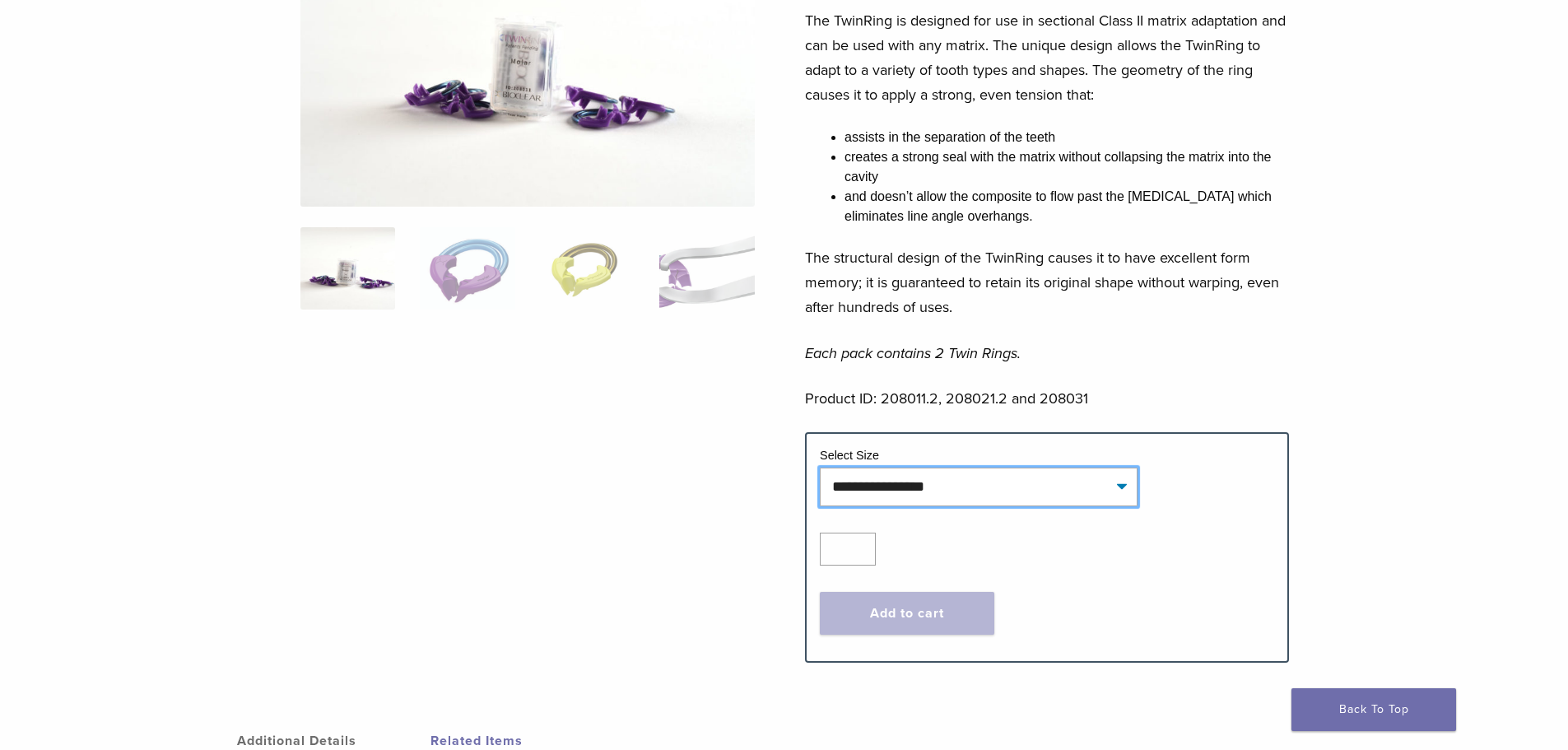
click at [973, 488] on select "**********" at bounding box center [978, 486] width 317 height 38
click at [685, 504] on div at bounding box center [527, 268] width 454 height 732
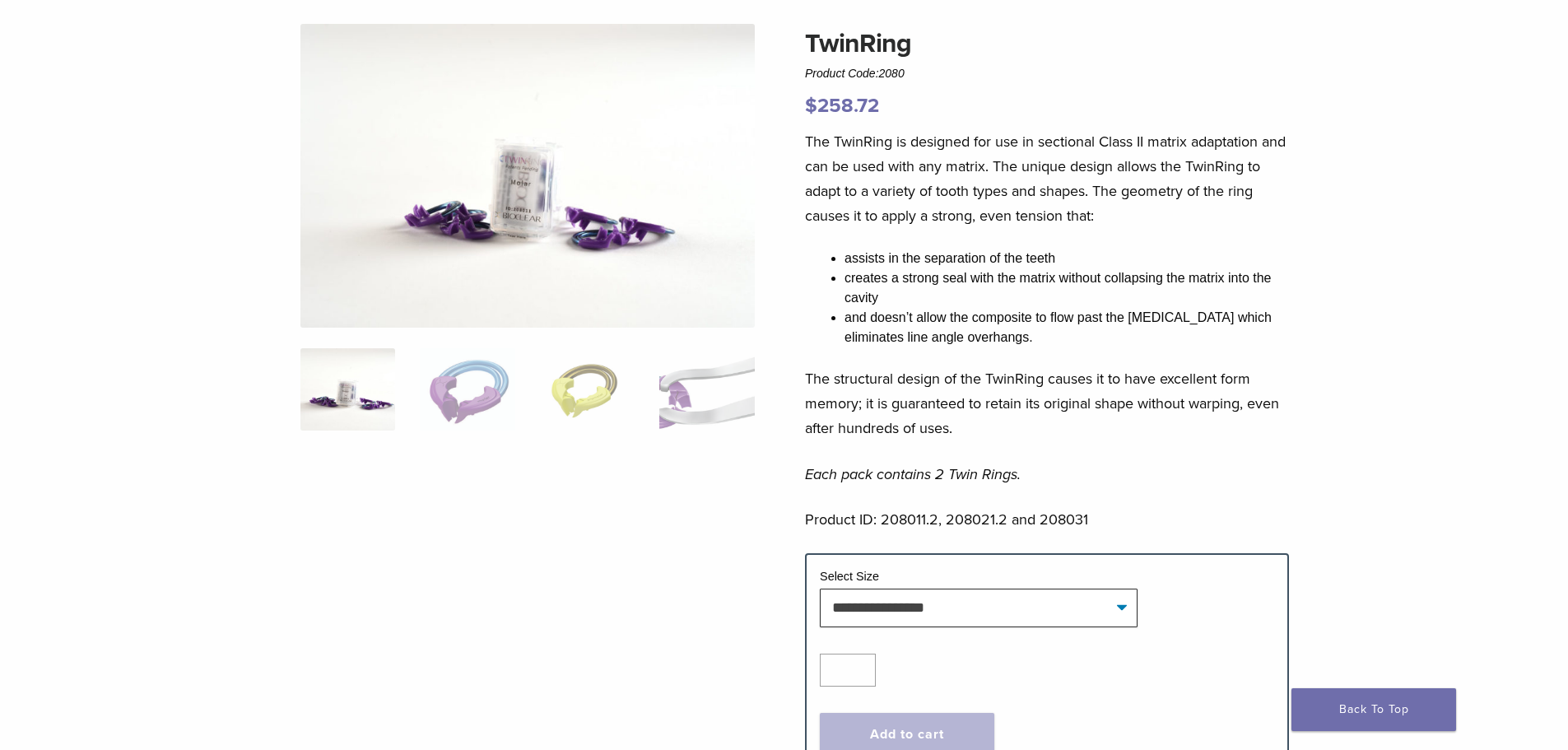
scroll to position [0, 0]
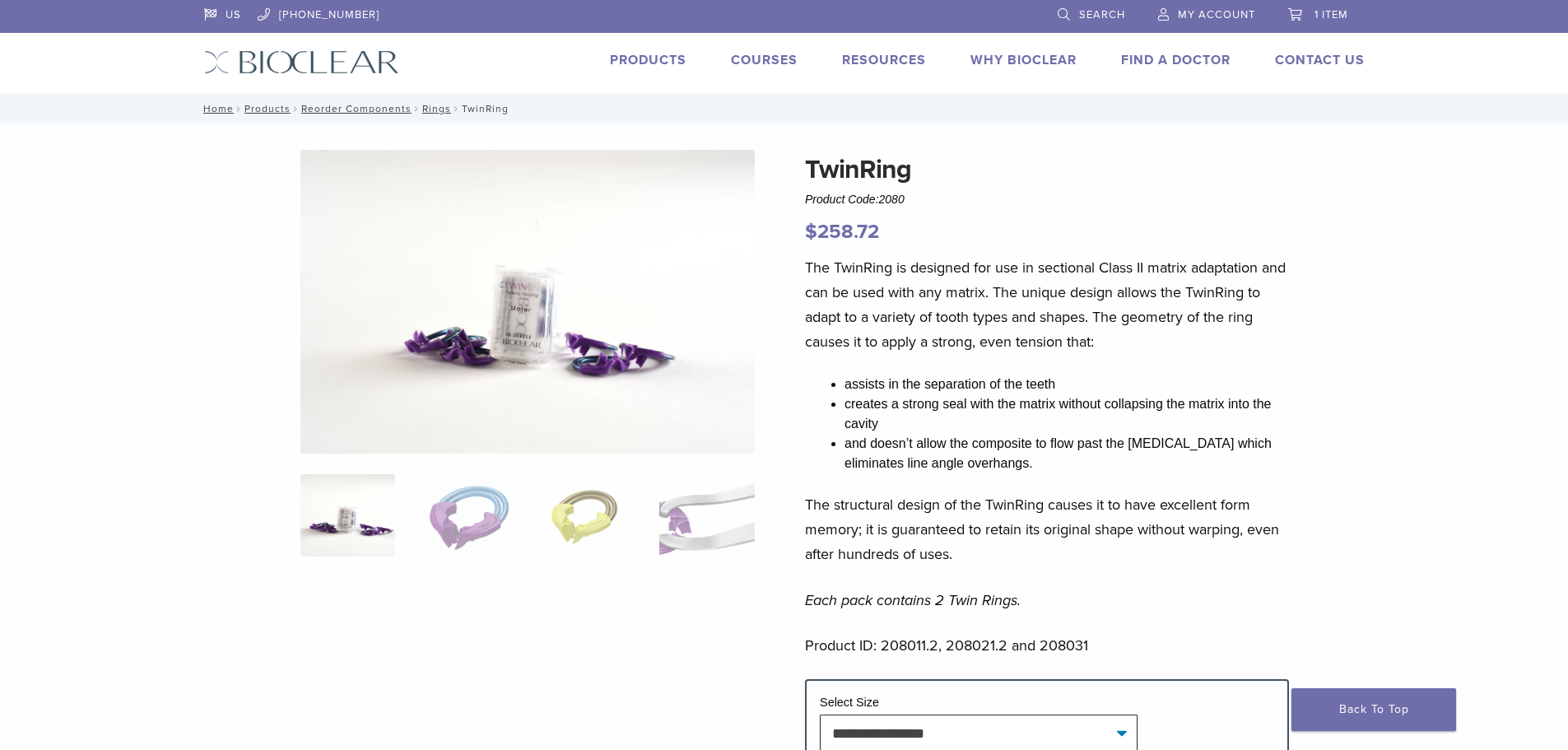
click at [688, 64] on div "Products Courses Resources Expand child menu Technique Guides, IFU, & SDS Why B…" at bounding box center [895, 62] width 991 height 24
click at [672, 64] on link "Products" at bounding box center [648, 60] width 77 height 16
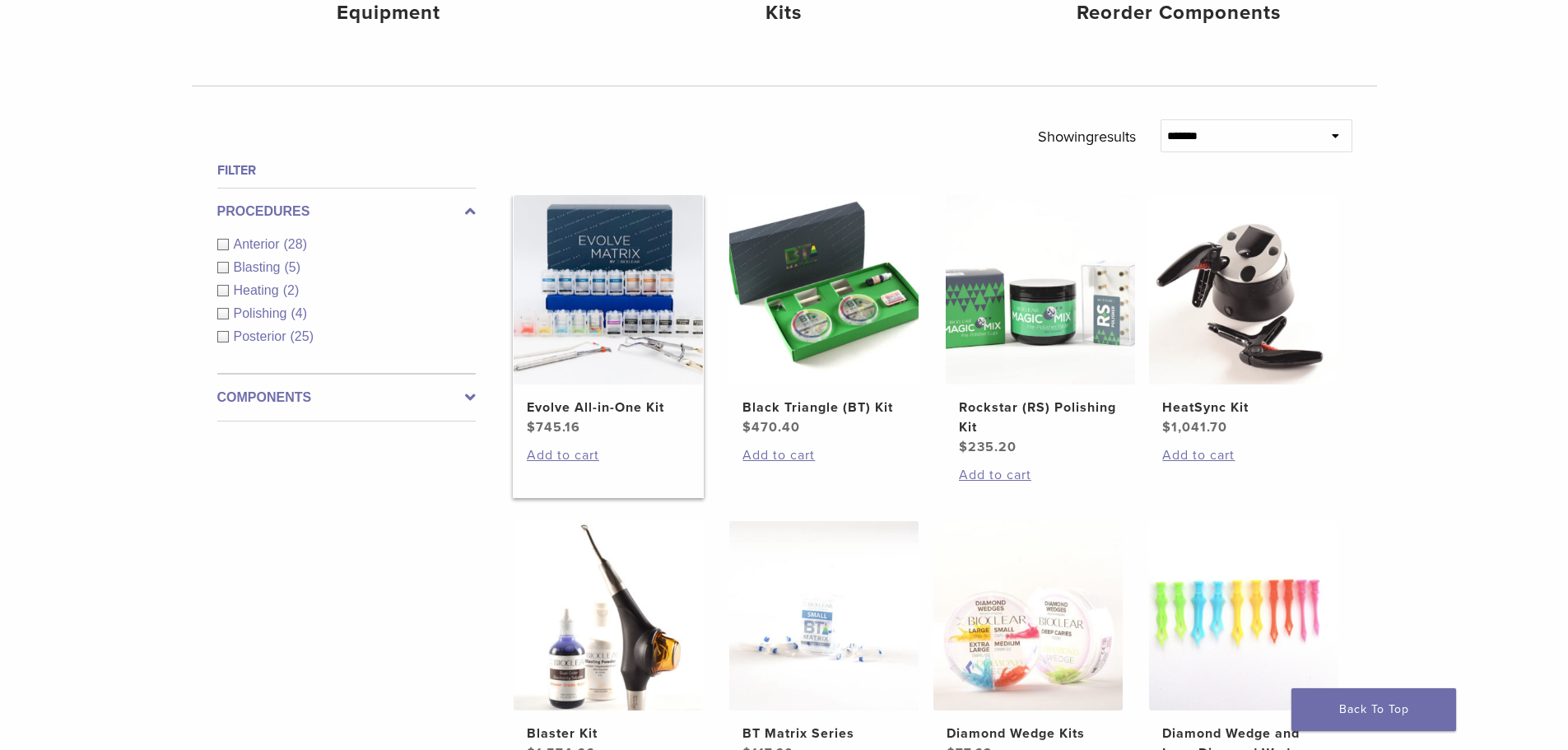
scroll to position [659, 0]
